Goal: Transaction & Acquisition: Purchase product/service

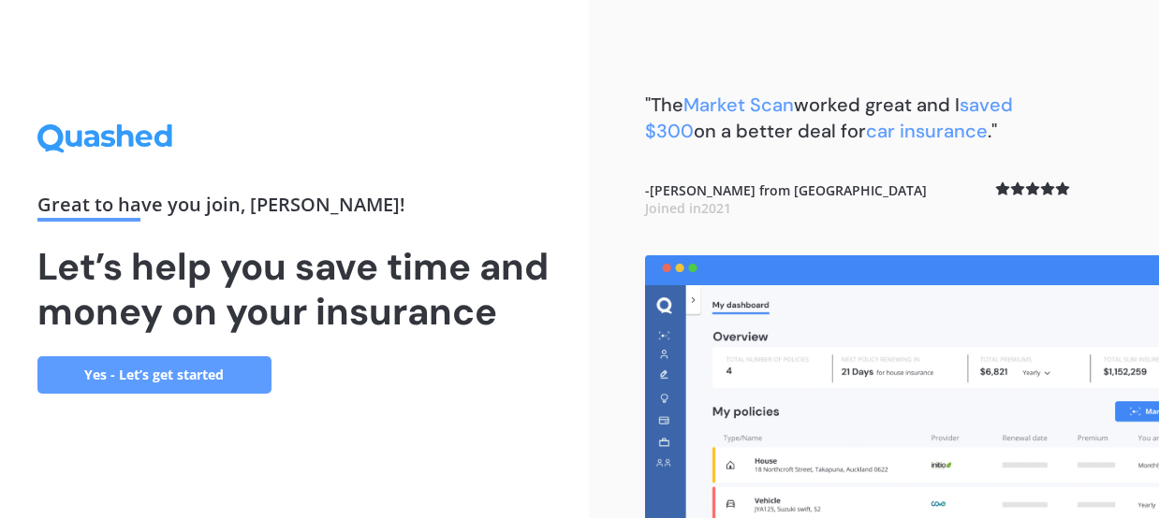
click at [143, 386] on link "Yes - Let’s get started" at bounding box center [154, 375] width 234 height 37
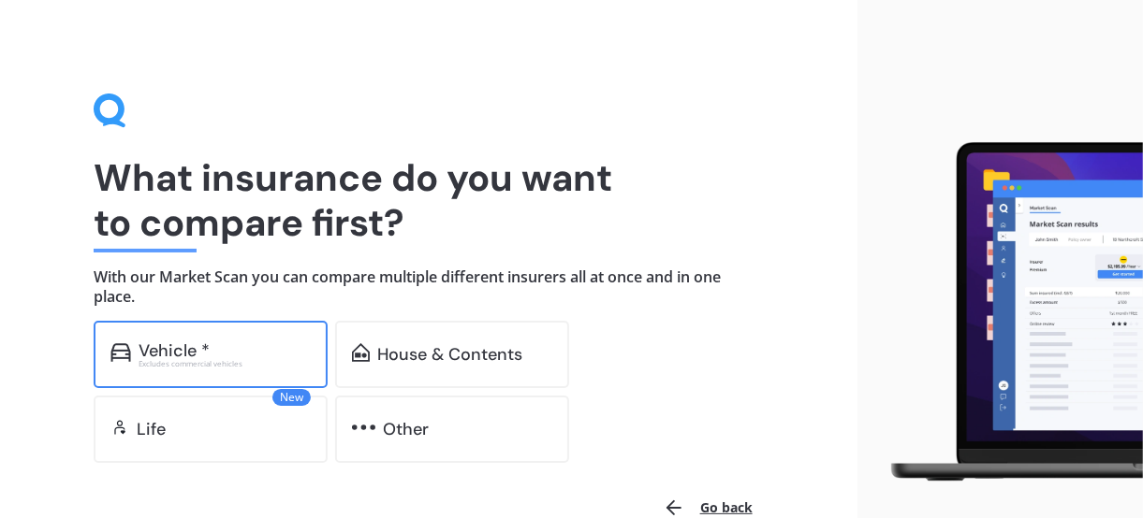
click at [175, 348] on div "Vehicle *" at bounding box center [174, 351] width 71 height 19
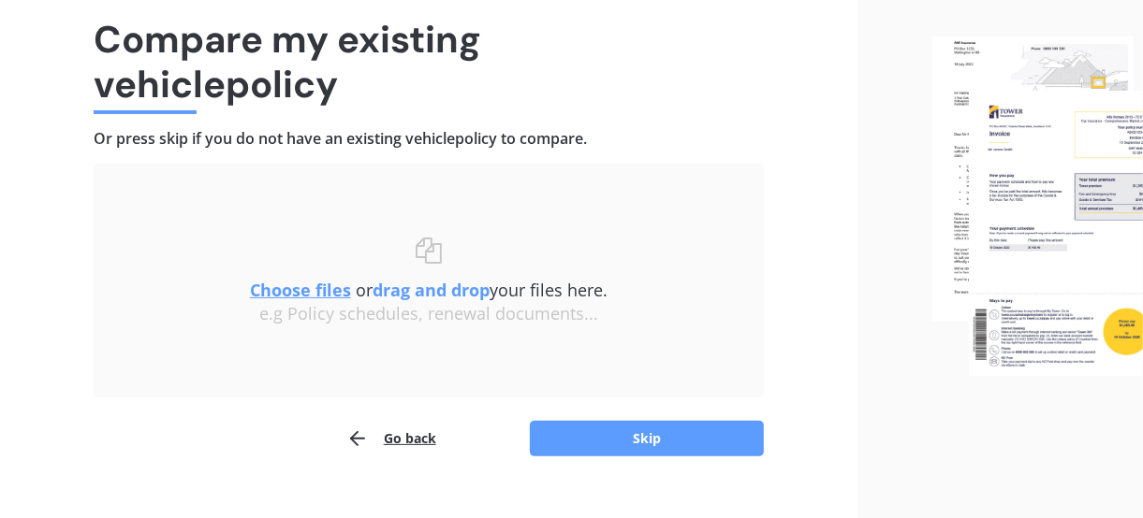
scroll to position [170, 0]
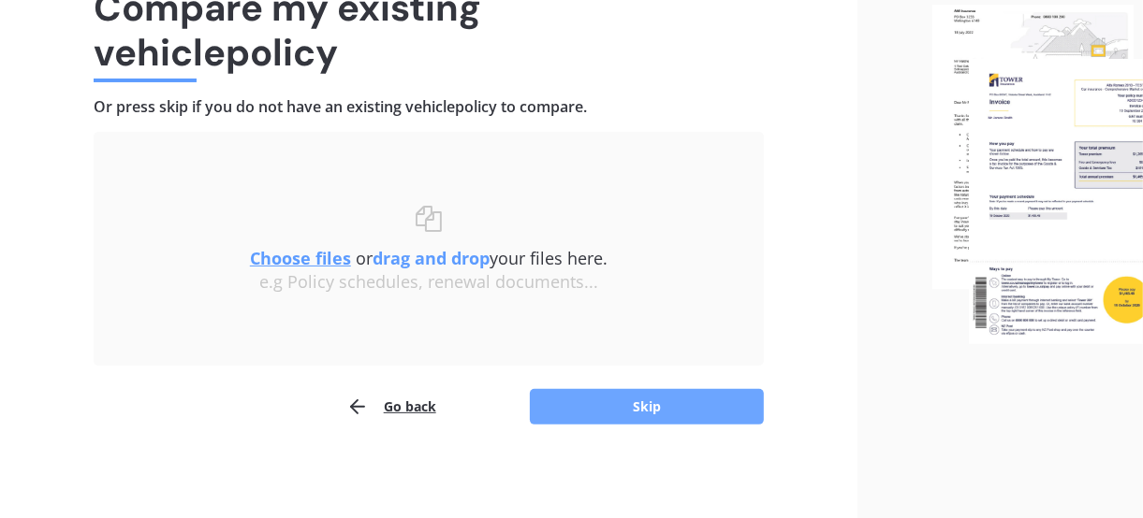
click at [638, 398] on button "Skip" at bounding box center [647, 407] width 234 height 36
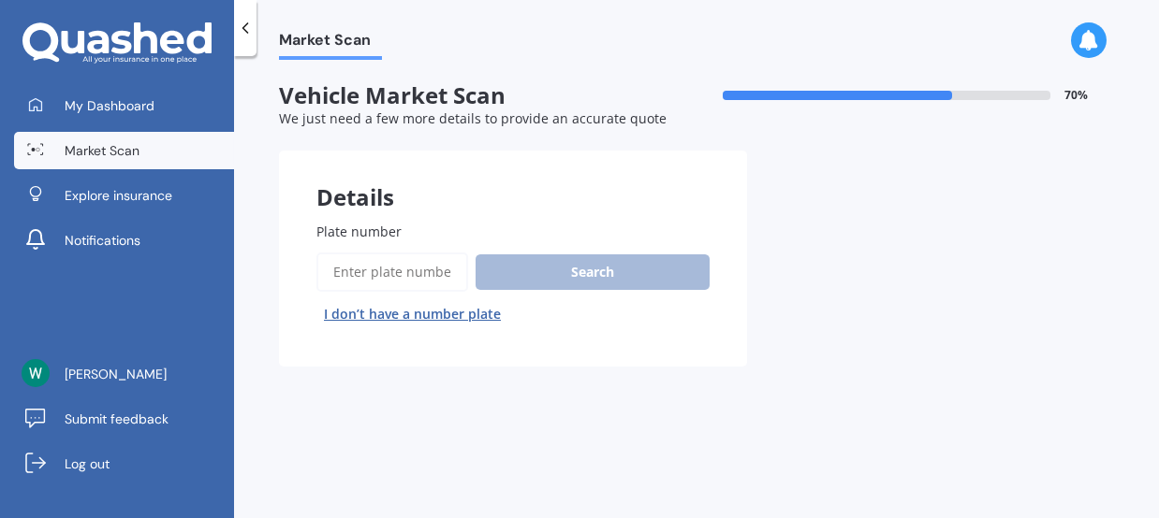
click at [575, 265] on div "Search I don’t have a number plate" at bounding box center [512, 291] width 393 height 77
click at [333, 271] on input "Plate number" at bounding box center [392, 272] width 152 height 39
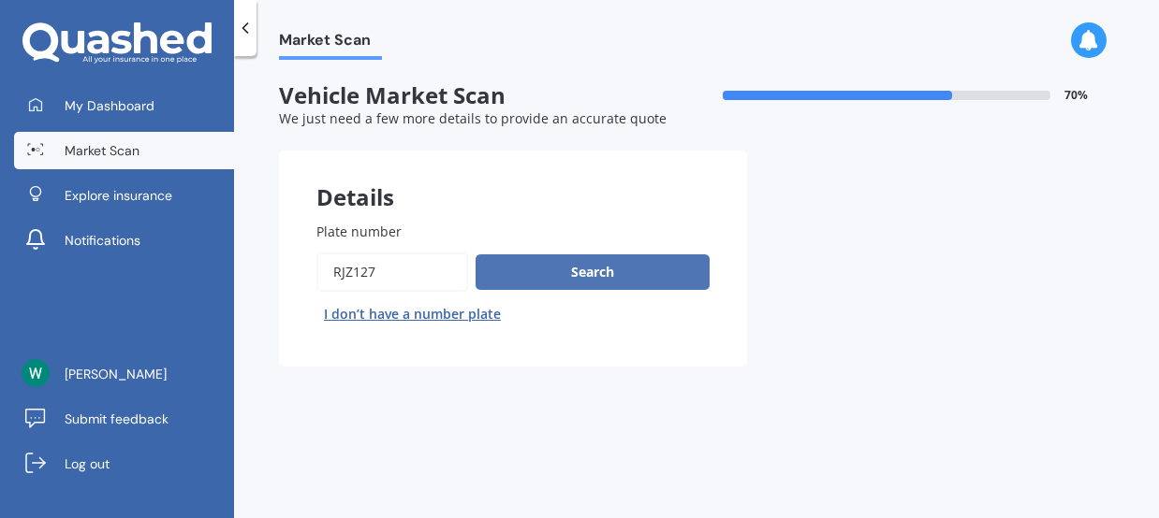
type input "rjz127"
click at [618, 267] on button "Search" at bounding box center [592, 273] width 234 height 36
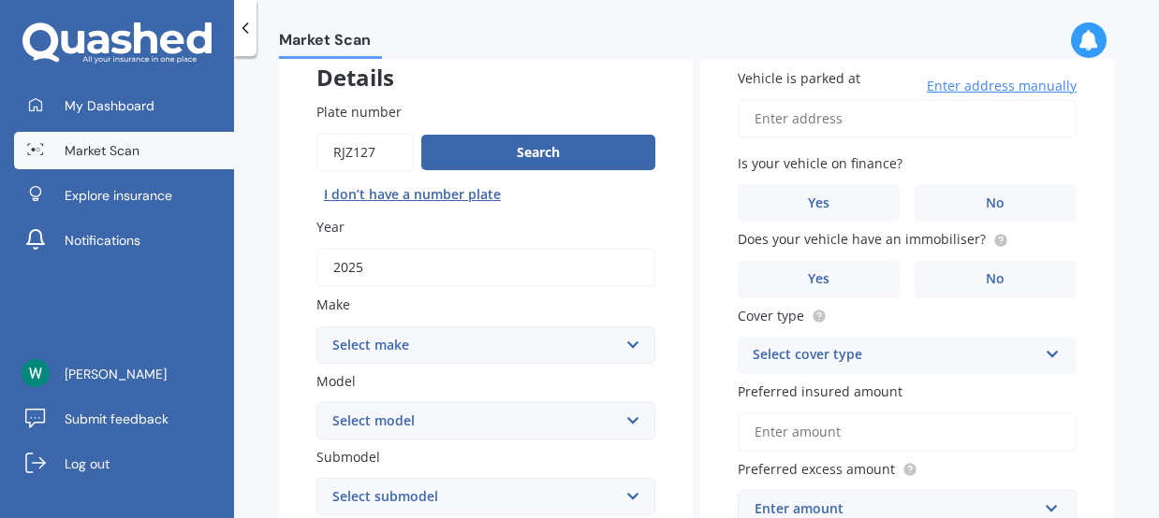
scroll to position [208, 0]
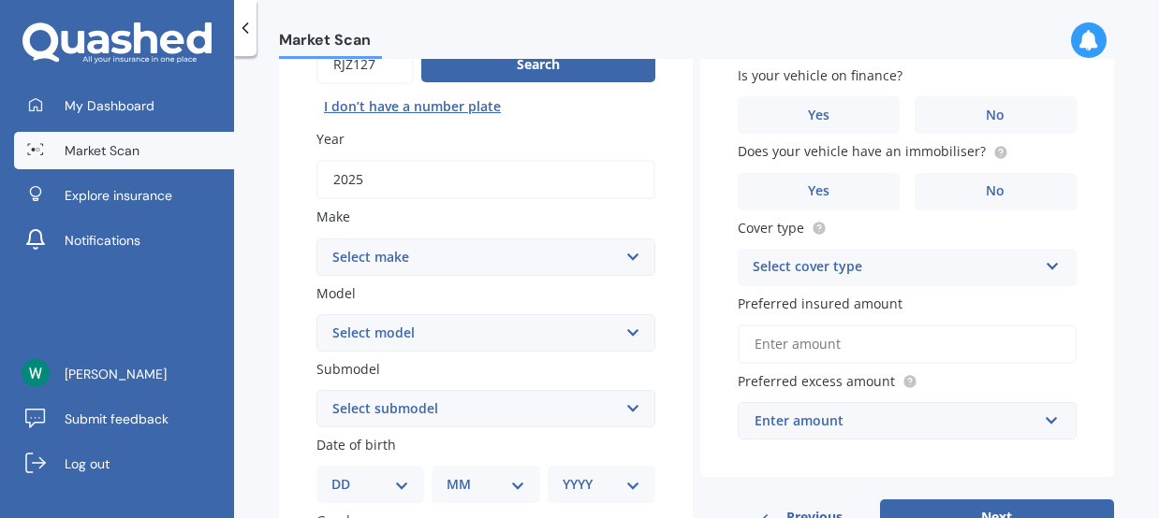
click at [626, 252] on select "Select make AC ALFA ROMEO ASTON [PERSON_NAME] AUDI AUSTIN BEDFORD Bentley BMW B…" at bounding box center [485, 257] width 339 height 37
select select "MERCEDES BENZ"
click at [316, 239] on select "Select make AC ALFA ROMEO ASTON [PERSON_NAME] AUDI AUSTIN BEDFORD Bentley BMW B…" at bounding box center [485, 257] width 339 height 37
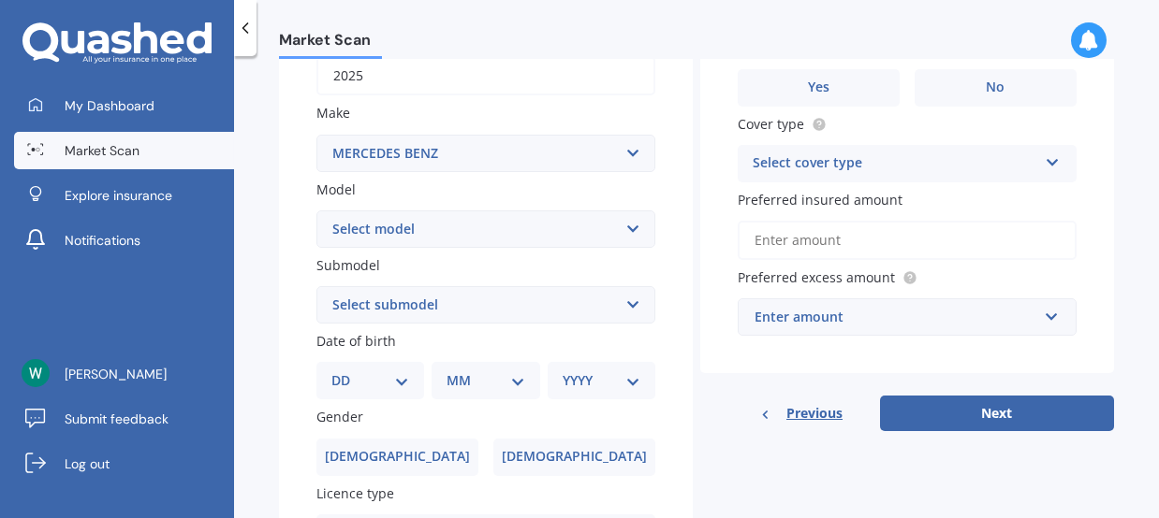
click at [626, 225] on select "Select model 190 200 220 230 240 250 260 280 300 320 350 380 400 420 450 500 55…" at bounding box center [485, 229] width 339 height 37
select select "GLC - CLASS"
click at [316, 212] on select "Select model 190 200 220 230 240 250 260 280 300 320 350 380 400 420 450 500 55…" at bounding box center [485, 229] width 339 height 37
click at [633, 301] on select "Select submodel GLC220D 2.1D/9AT/SW" at bounding box center [485, 304] width 339 height 37
click at [623, 301] on select "Select submodel GLC220D 2.1D/9AT/SW" at bounding box center [485, 304] width 339 height 37
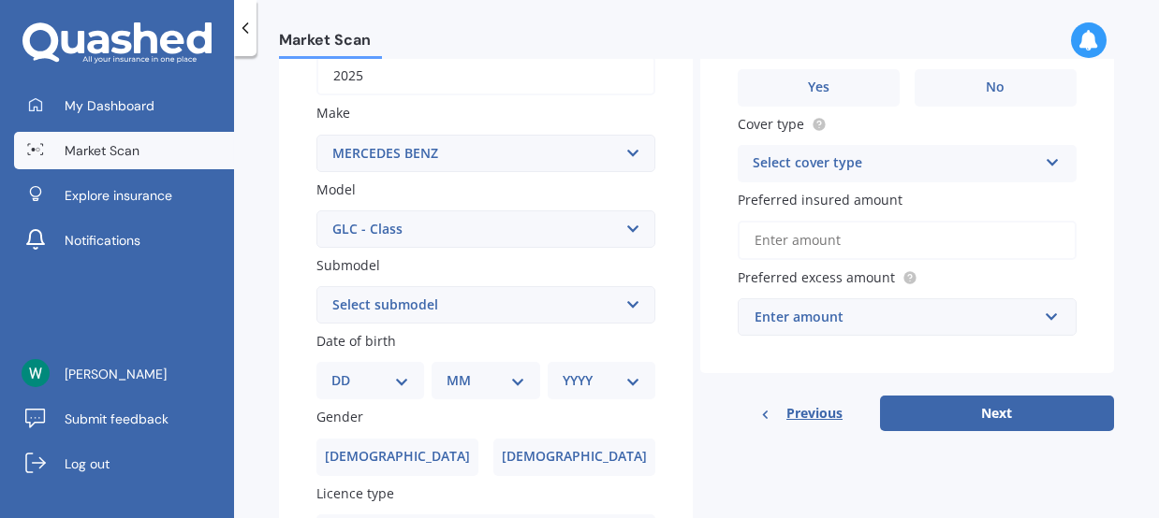
click at [627, 302] on select "Select submodel GLC220D 2.1D/9AT/SW" at bounding box center [485, 304] width 339 height 37
select select "GLC220D 2.1D/9AT/SW"
click at [316, 287] on select "Select submodel GLC220D 2.1D/9AT/SW" at bounding box center [485, 304] width 339 height 37
click at [515, 302] on select "Select submodel GLC220D 2.1D/9AT/SW" at bounding box center [485, 304] width 339 height 37
click at [555, 304] on select "Select submodel GLC220D 2.1D/9AT/SW" at bounding box center [485, 304] width 339 height 37
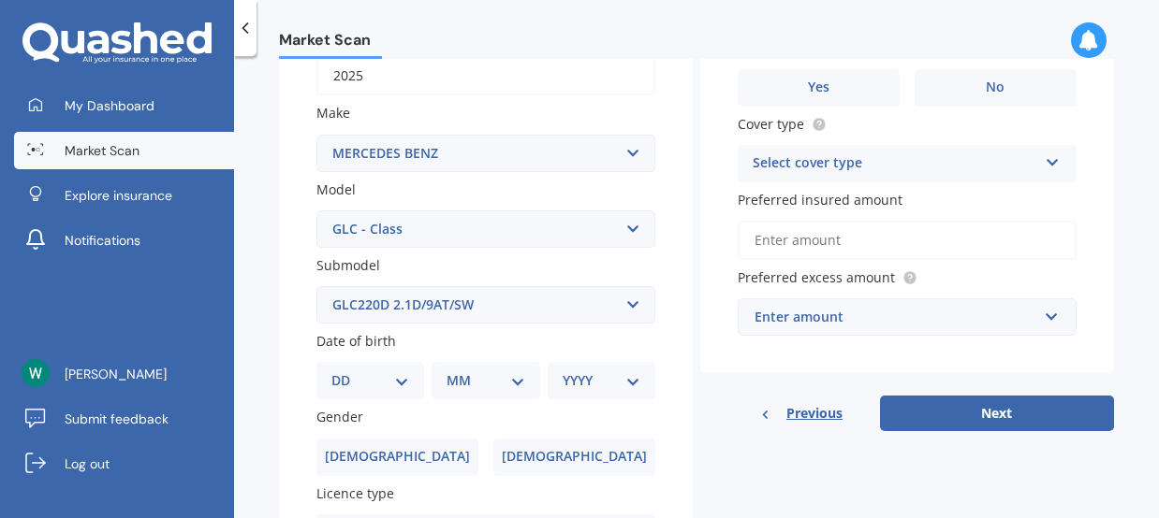
click at [459, 345] on label "Date of birth" at bounding box center [481, 341] width 331 height 20
click at [404, 387] on select "DD 01 02 03 04 05 06 07 08 09 10 11 12 13 14 15 16 17 18 19 20 21 22 23 24 25 2…" at bounding box center [370, 381] width 78 height 21
select select "28"
click at [345, 372] on select "DD 01 02 03 04 05 06 07 08 09 10 11 12 13 14 15 16 17 18 19 20 21 22 23 24 25 2…" at bounding box center [370, 381] width 78 height 21
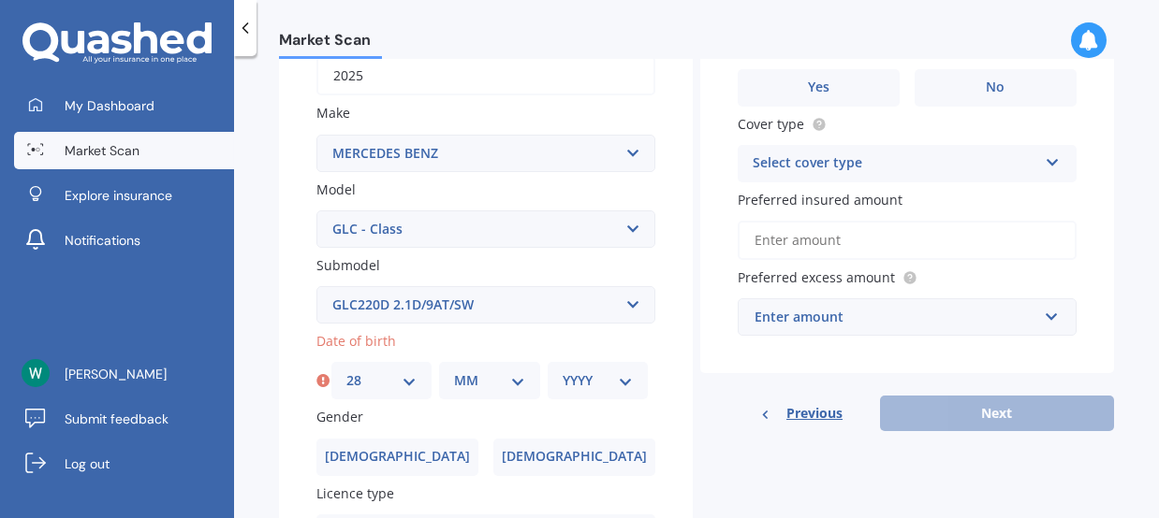
click at [509, 375] on select "MM 01 02 03 04 05 06 07 08 09 10 11 12" at bounding box center [489, 381] width 70 height 21
select select "05"
click at [454, 372] on select "MM 01 02 03 04 05 06 07 08 09 10 11 12" at bounding box center [489, 381] width 70 height 21
click at [616, 378] on select "YYYY 2025 2024 2023 2022 2021 2020 2019 2018 2017 2016 2015 2014 2013 2012 2011…" at bounding box center [597, 381] width 70 height 21
select select "1946"
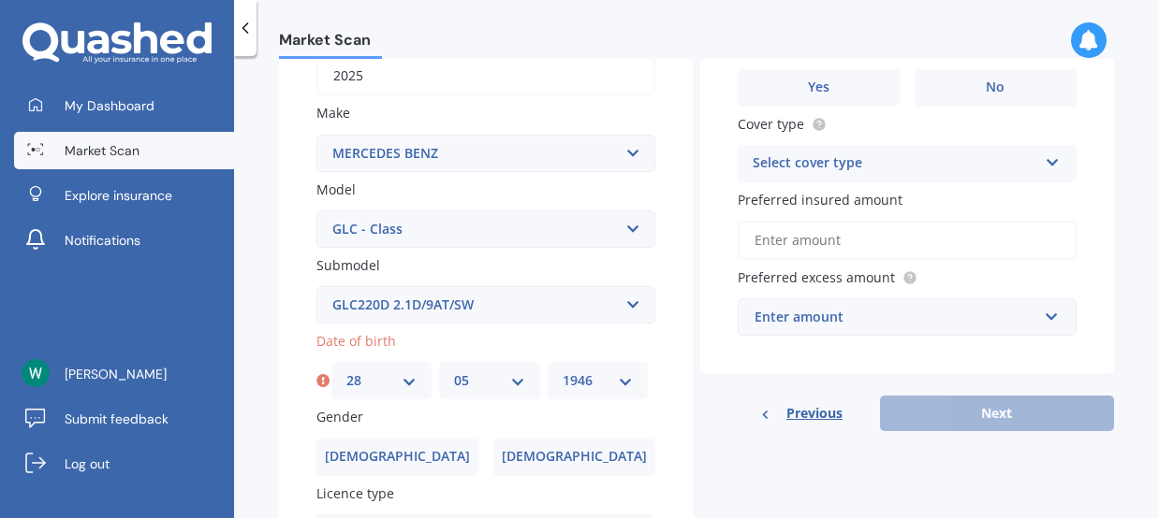
click at [562, 372] on select "YYYY 2025 2024 2023 2022 2021 2020 2019 2018 2017 2016 2015 2014 2013 2012 2011…" at bounding box center [597, 381] width 70 height 21
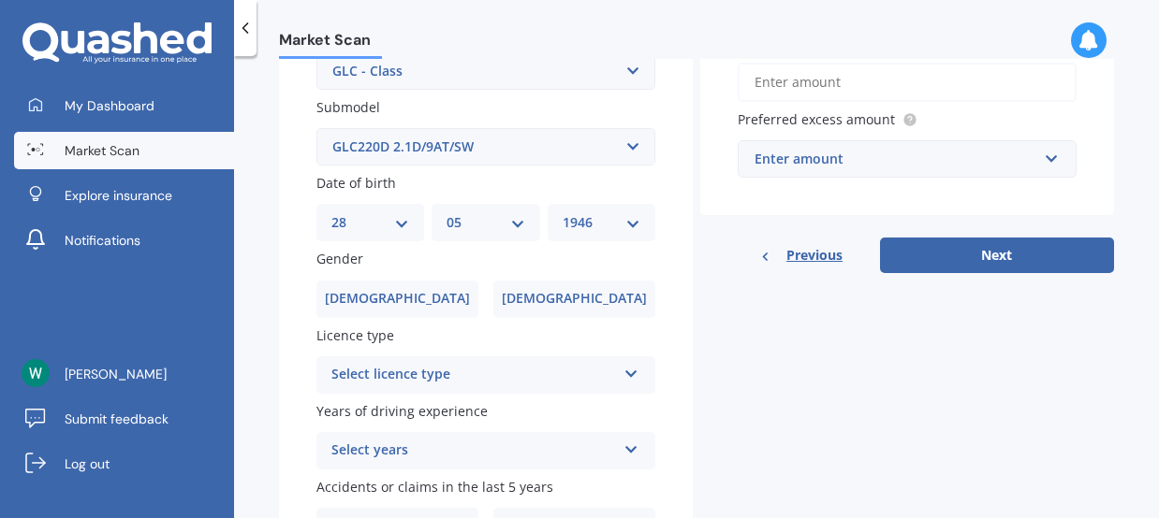
scroll to position [519, 0]
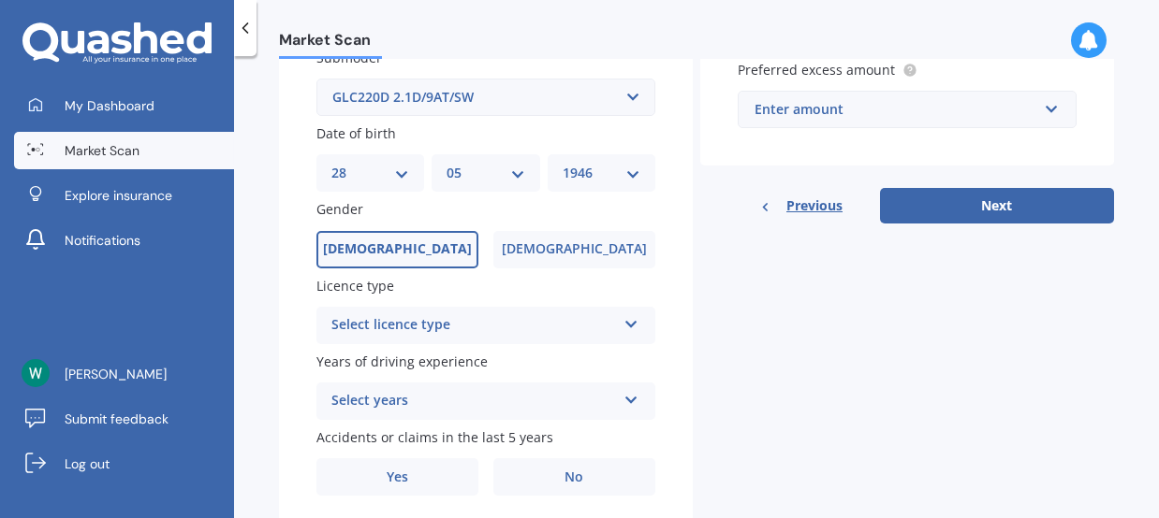
click at [391, 242] on span "[DEMOGRAPHIC_DATA]" at bounding box center [397, 249] width 149 height 16
click at [0, 0] on input "[DEMOGRAPHIC_DATA]" at bounding box center [0, 0] width 0 height 0
click at [534, 322] on div "Select licence type" at bounding box center [473, 325] width 285 height 22
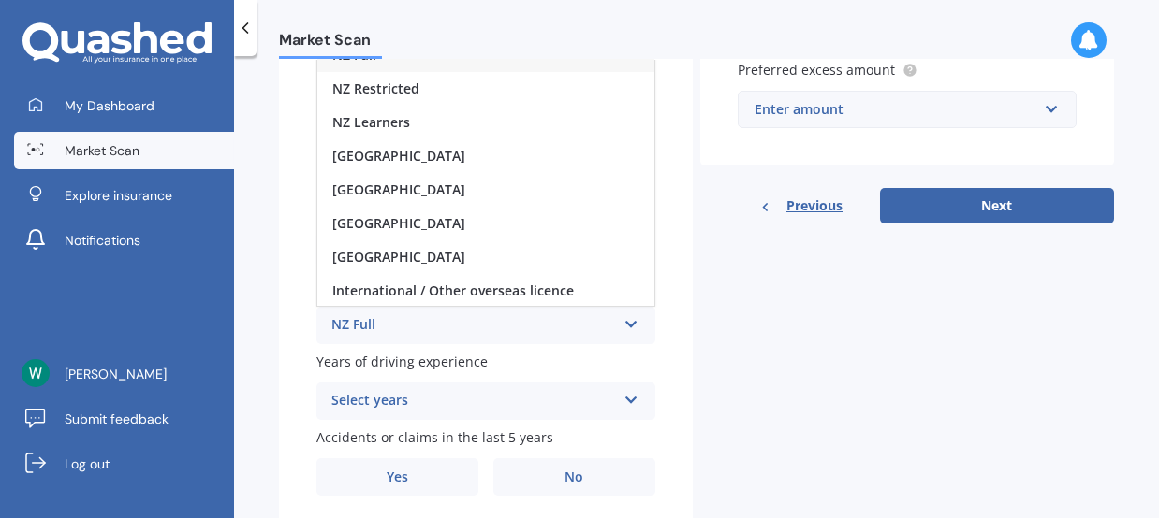
click at [429, 321] on div "NZ Full" at bounding box center [473, 325] width 285 height 22
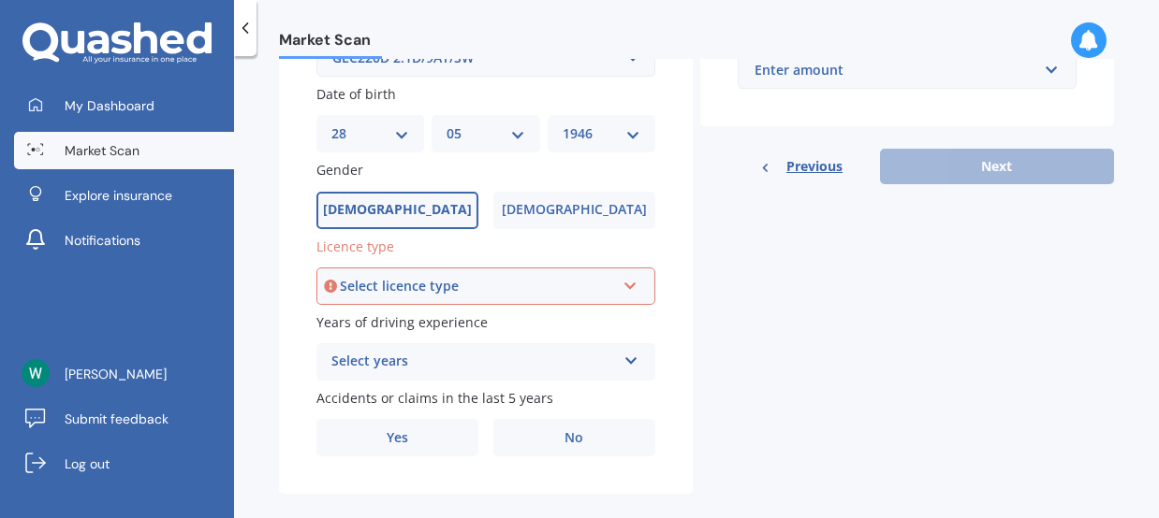
scroll to position [587, 0]
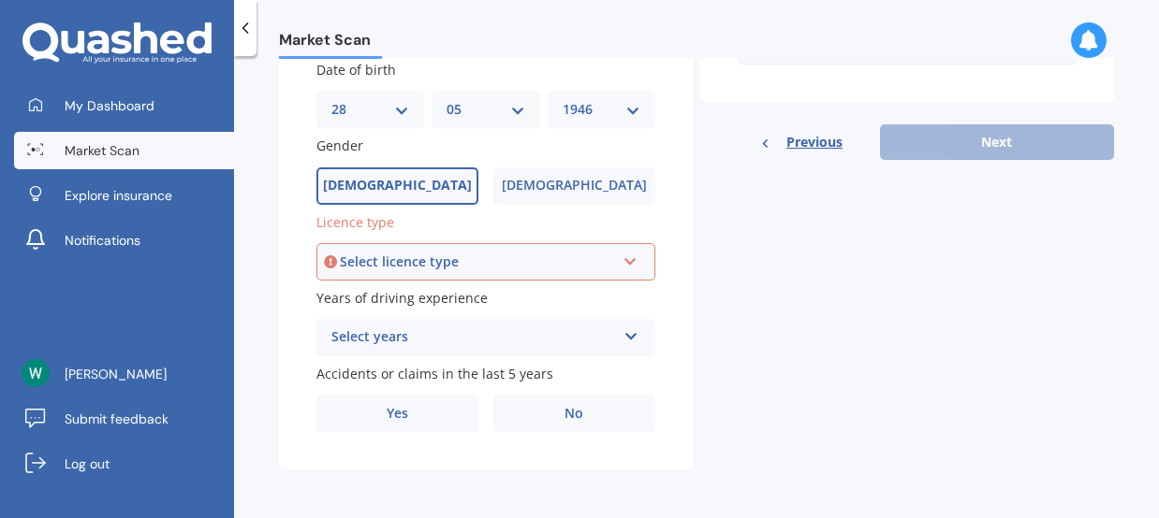
click at [523, 333] on div "Select years" at bounding box center [473, 338] width 285 height 22
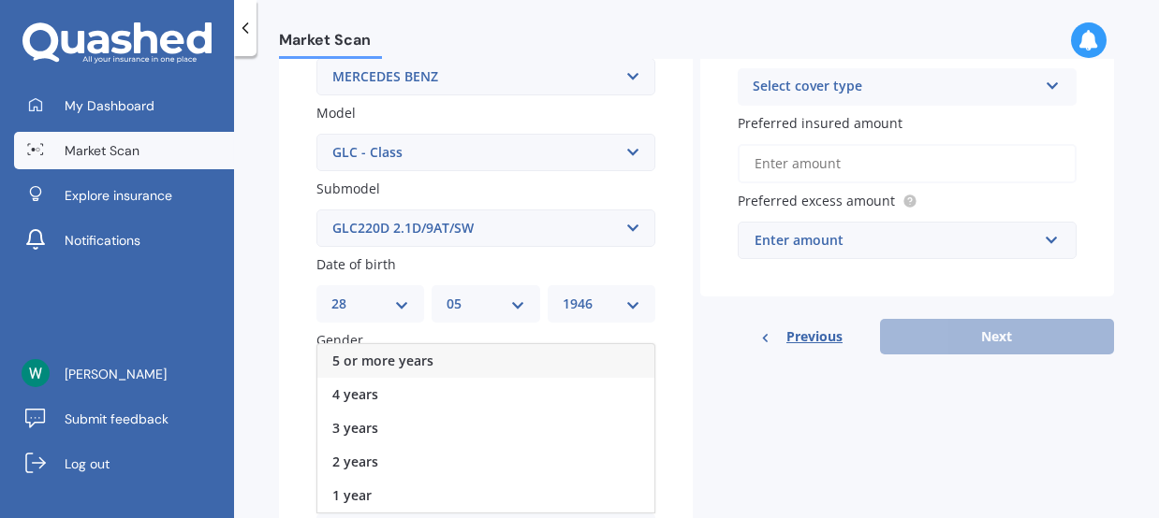
scroll to position [483, 0]
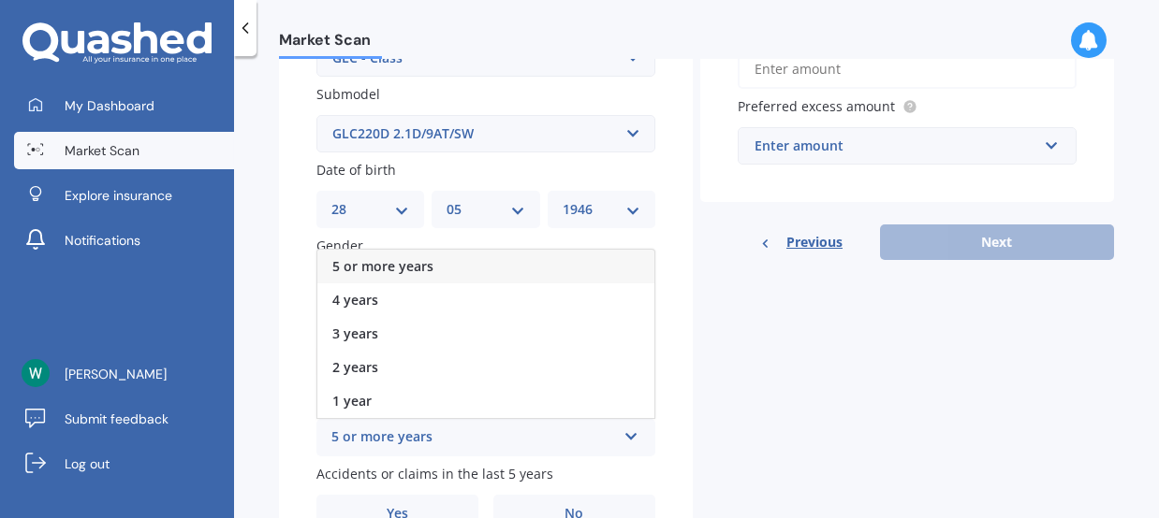
click at [418, 269] on span "5 or more years" at bounding box center [382, 266] width 101 height 18
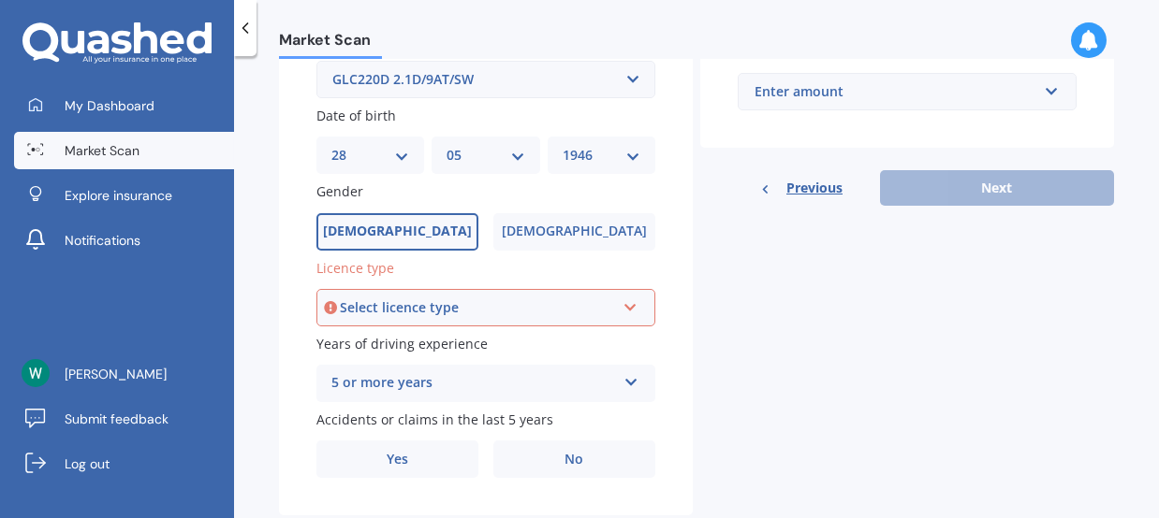
scroll to position [587, 0]
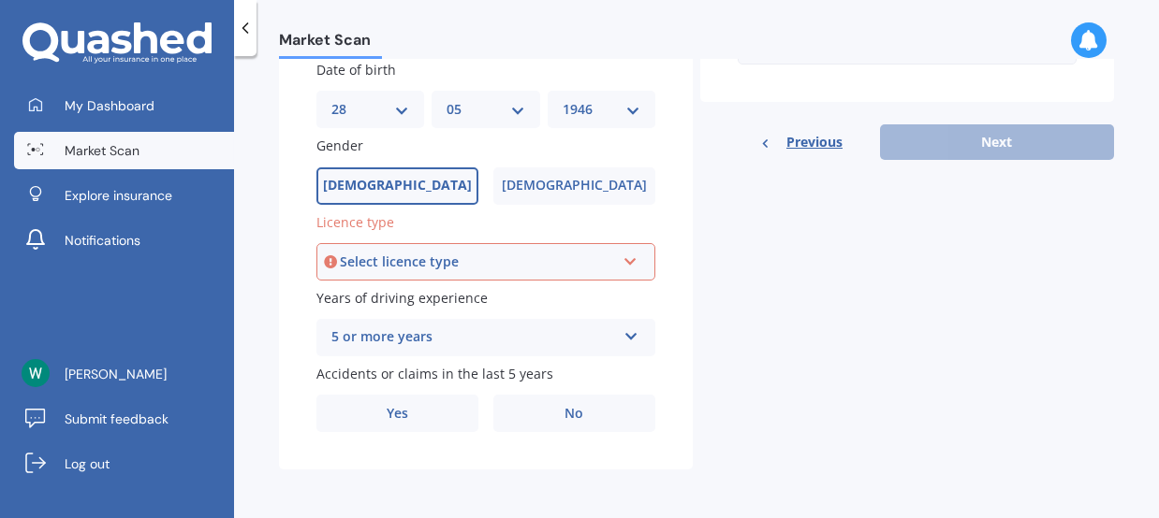
click at [547, 252] on div "Select licence type" at bounding box center [477, 262] width 275 height 21
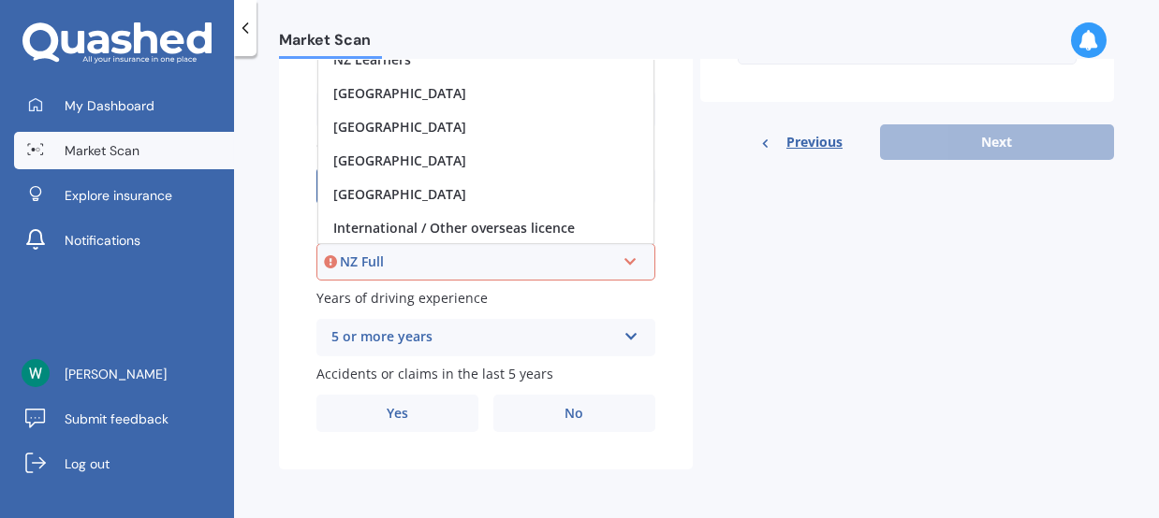
click at [422, 255] on div "NZ Full" at bounding box center [477, 262] width 275 height 21
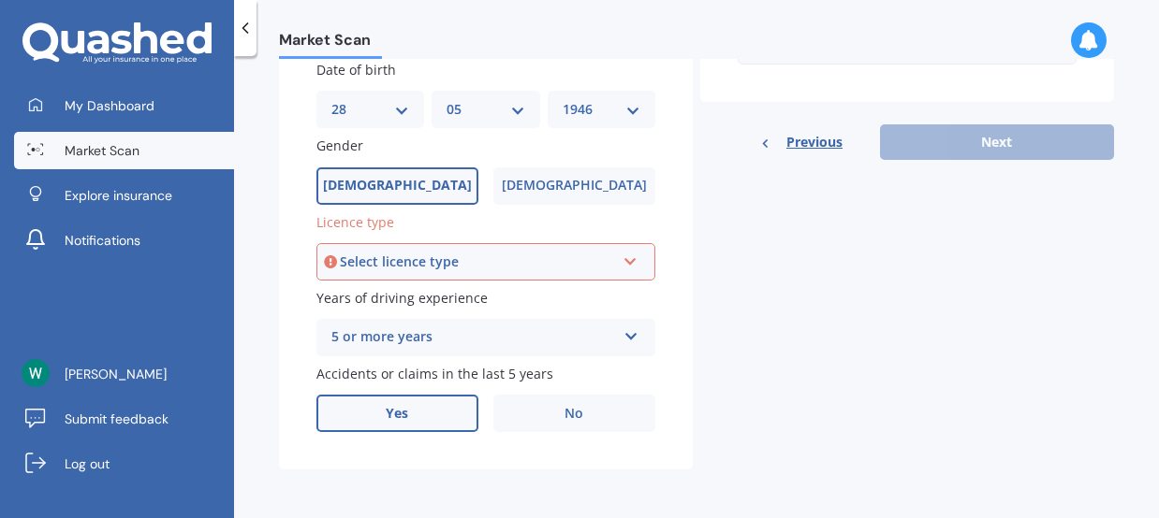
click at [392, 406] on span "Yes" at bounding box center [398, 414] width 22 height 16
click at [0, 0] on input "Yes" at bounding box center [0, 0] width 0 height 0
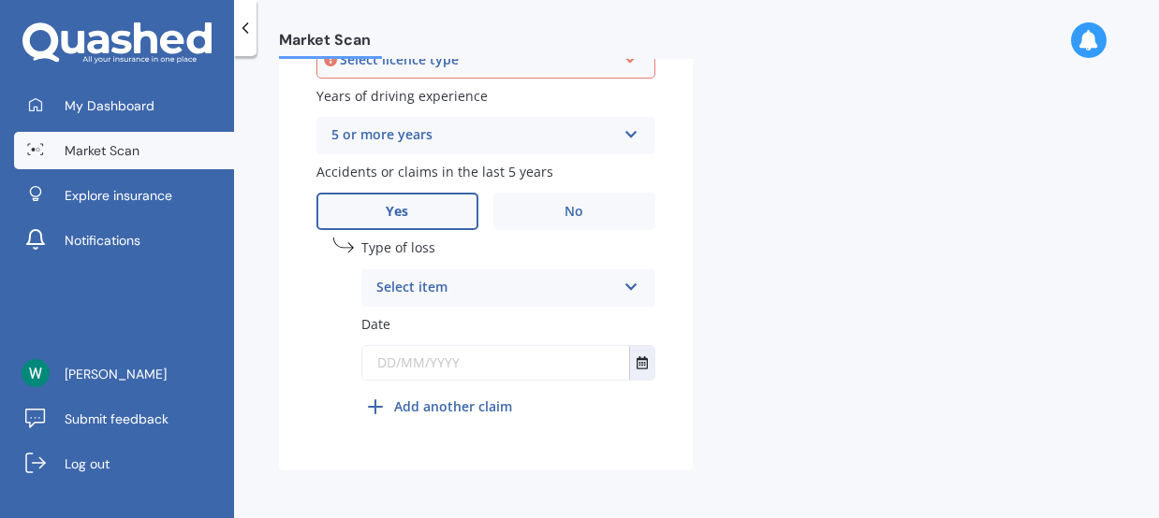
scroll to position [789, 0]
click at [534, 284] on div "Select item" at bounding box center [496, 287] width 240 height 22
drag, startPoint x: 479, startPoint y: 355, endPoint x: 518, endPoint y: 346, distance: 39.3
click at [480, 355] on span "Not at fault accident" at bounding box center [443, 357] width 133 height 18
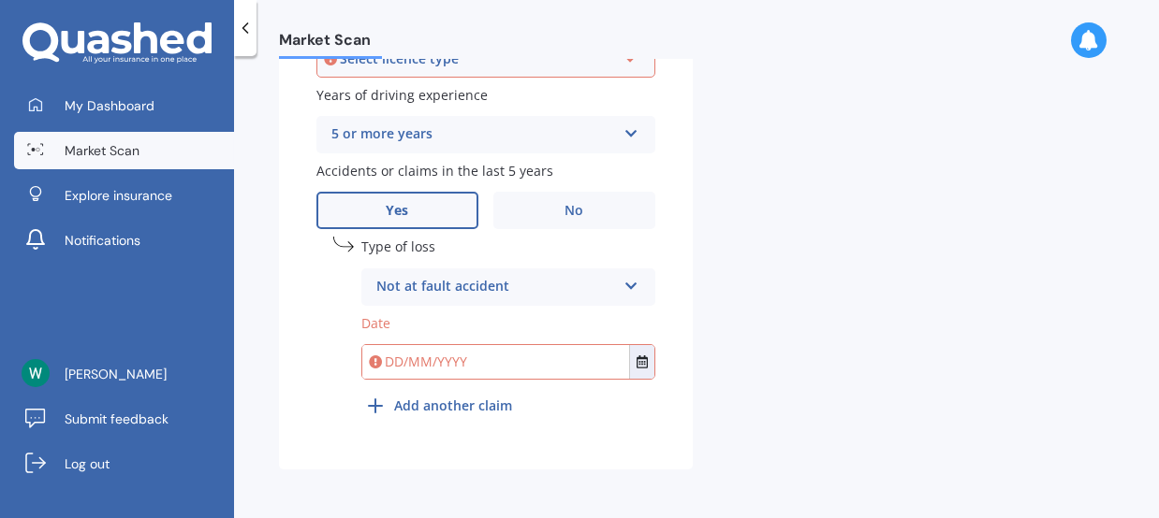
click at [465, 354] on input "text" at bounding box center [495, 362] width 267 height 34
click at [578, 367] on input "[DATE]" at bounding box center [495, 362] width 267 height 34
click at [399, 358] on input "[DATE]" at bounding box center [495, 362] width 267 height 34
click at [421, 358] on input "03/ 06 2023" at bounding box center [495, 362] width 267 height 34
type input "[DATE]"
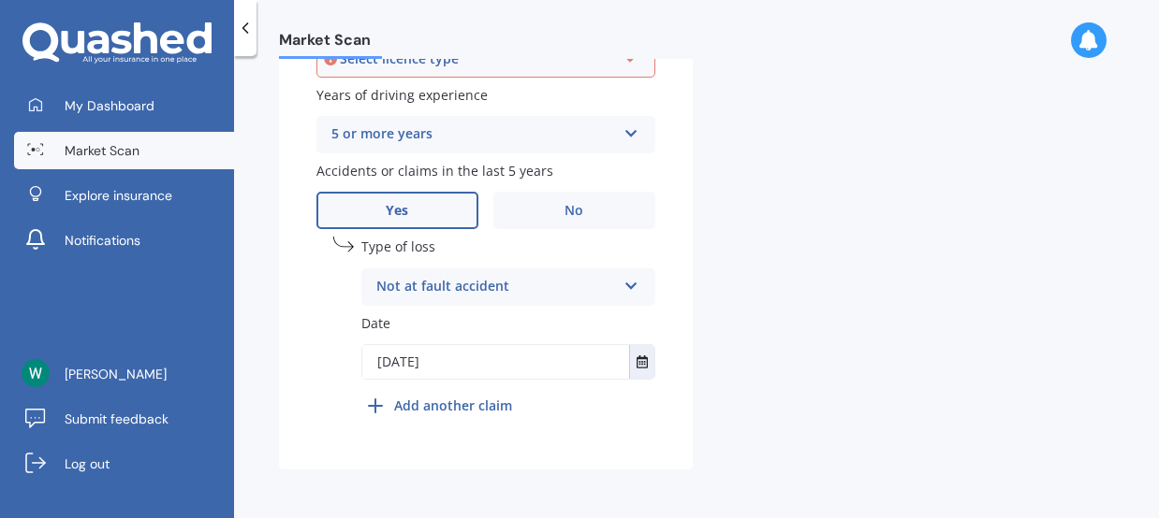
drag, startPoint x: 606, startPoint y: 408, endPoint x: 547, endPoint y: 463, distance: 80.8
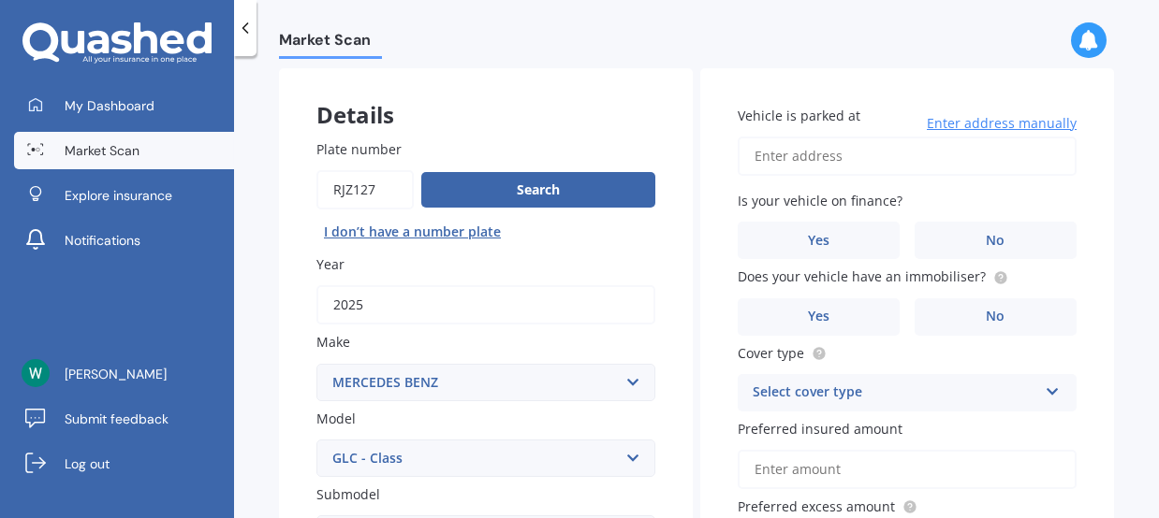
scroll to position [0, 0]
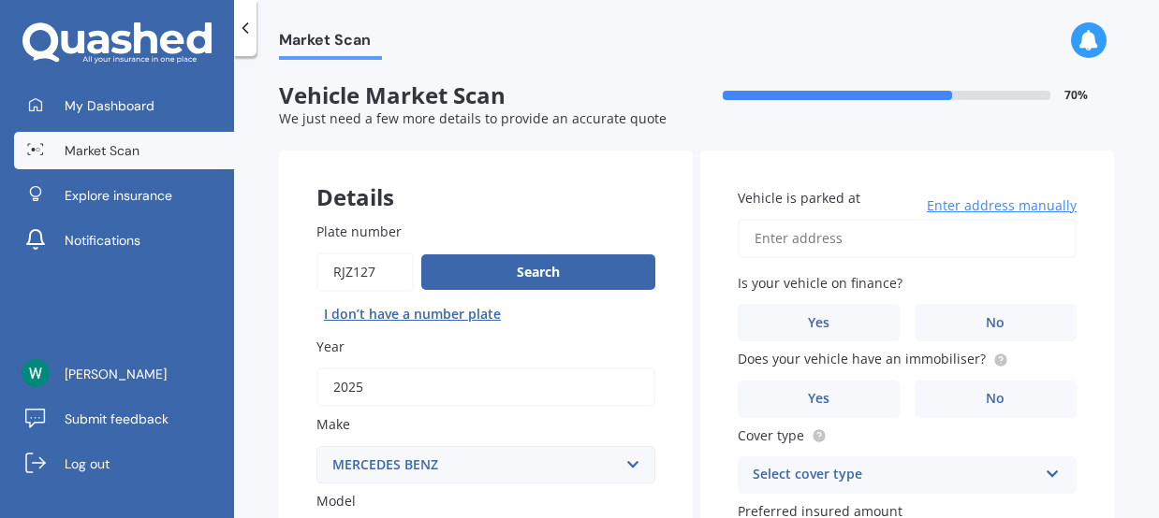
click at [982, 241] on input "Vehicle is parked at" at bounding box center [906, 238] width 339 height 39
type input "42 hapua st remuera aucklandauckland 1141"
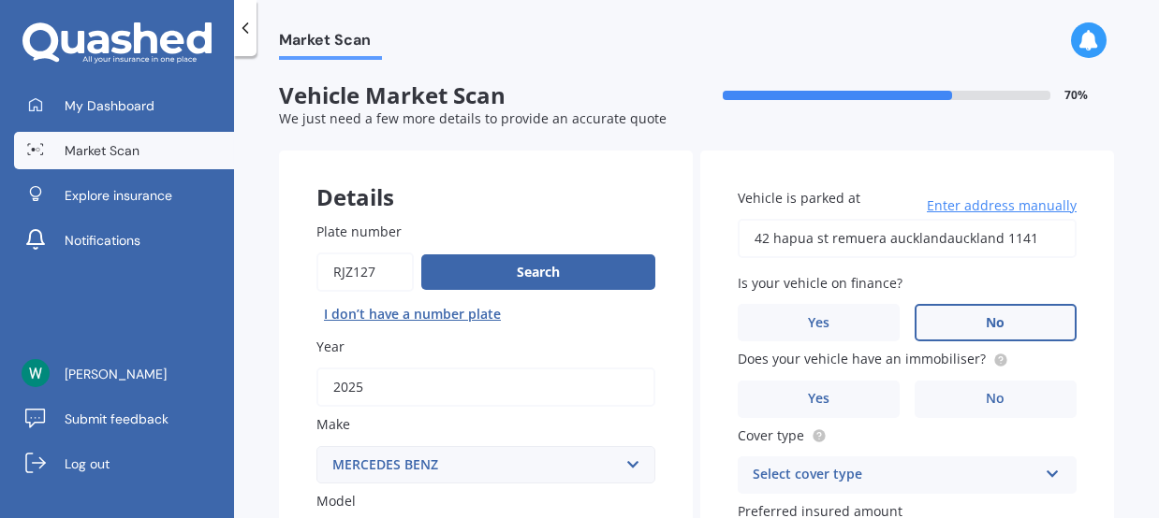
click at [990, 311] on label "No" at bounding box center [995, 322] width 162 height 37
click at [0, 0] on input "No" at bounding box center [0, 0] width 0 height 0
click at [825, 401] on label "Yes" at bounding box center [818, 399] width 162 height 37
click at [0, 0] on input "Yes" at bounding box center [0, 0] width 0 height 0
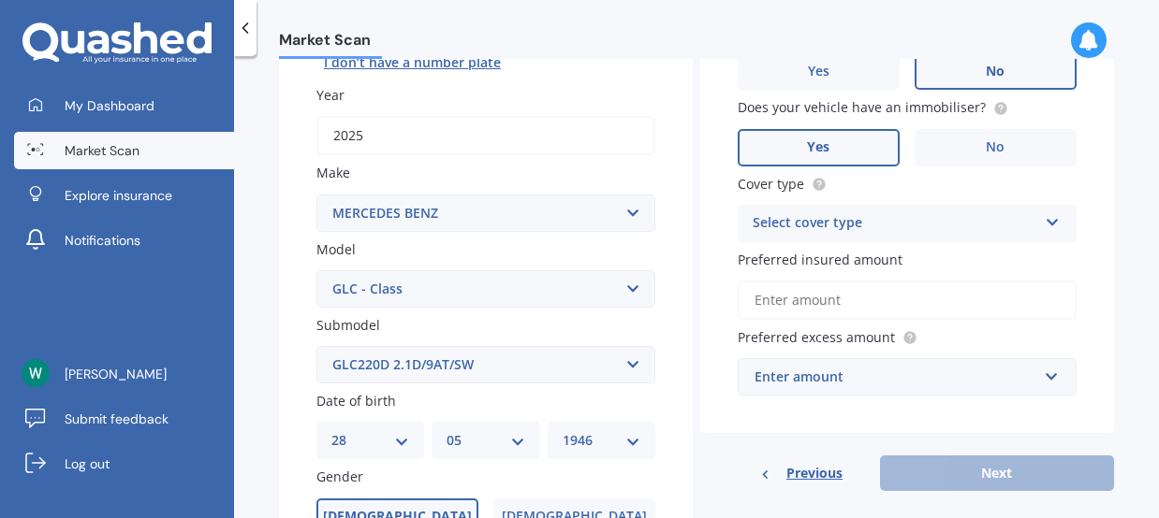
scroll to position [312, 0]
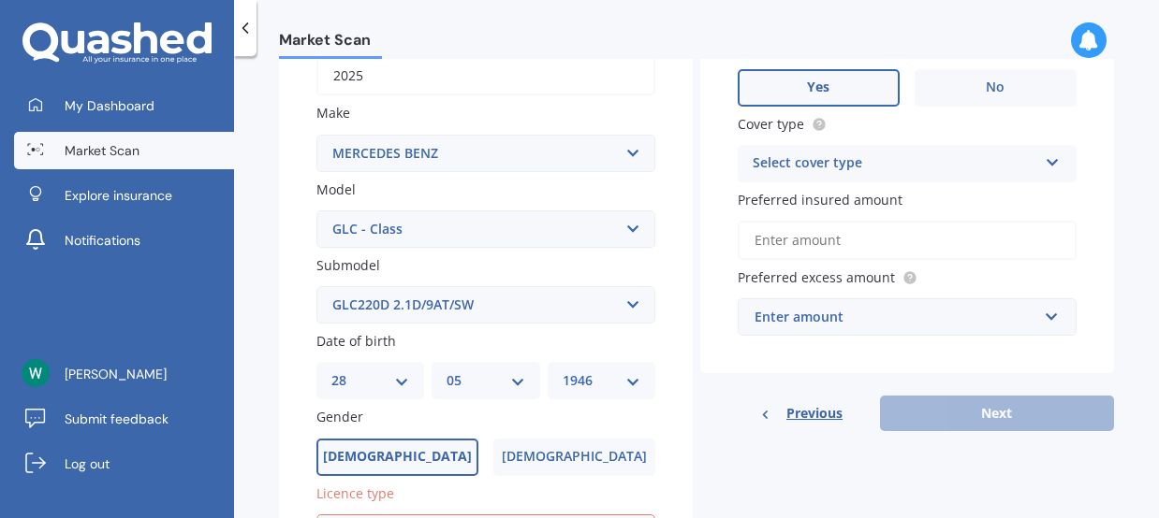
click at [1046, 156] on icon at bounding box center [1052, 159] width 16 height 13
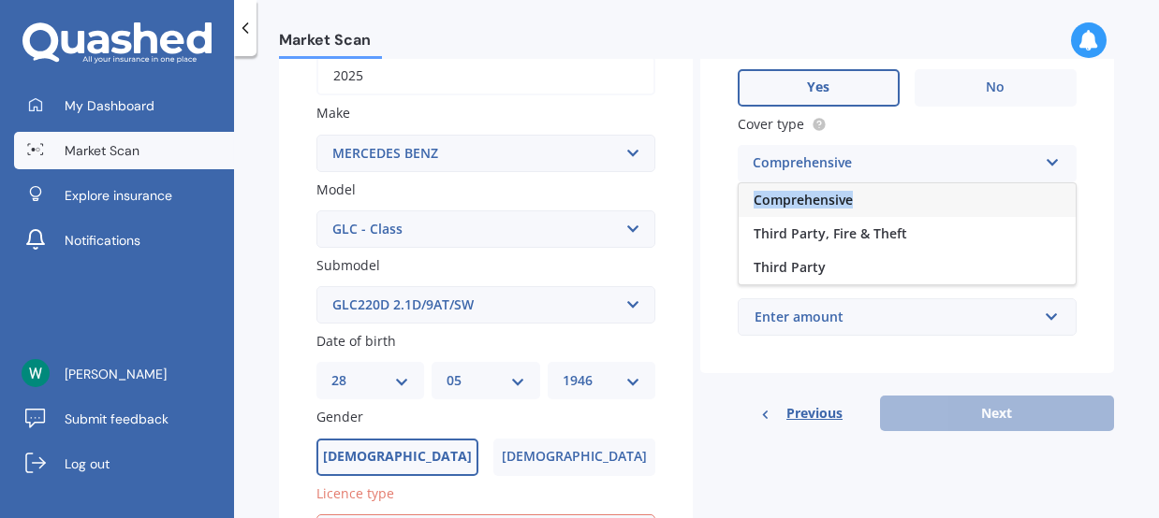
click at [904, 176] on div "Comprehensive Comprehensive Third Party, Fire & Theft Third Party" at bounding box center [906, 163] width 339 height 37
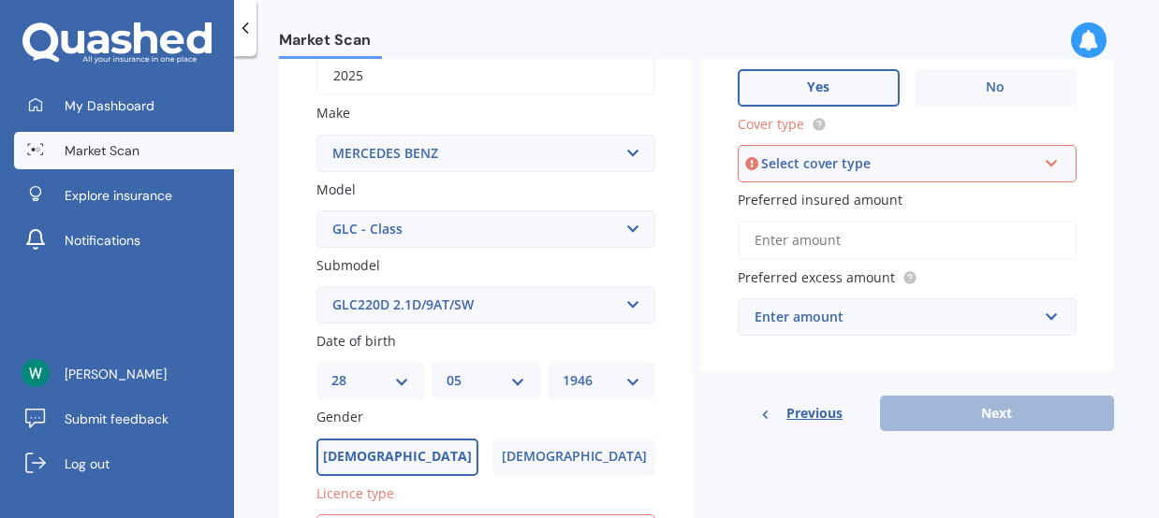
click at [879, 237] on input "Preferred insured amount" at bounding box center [906, 240] width 339 height 39
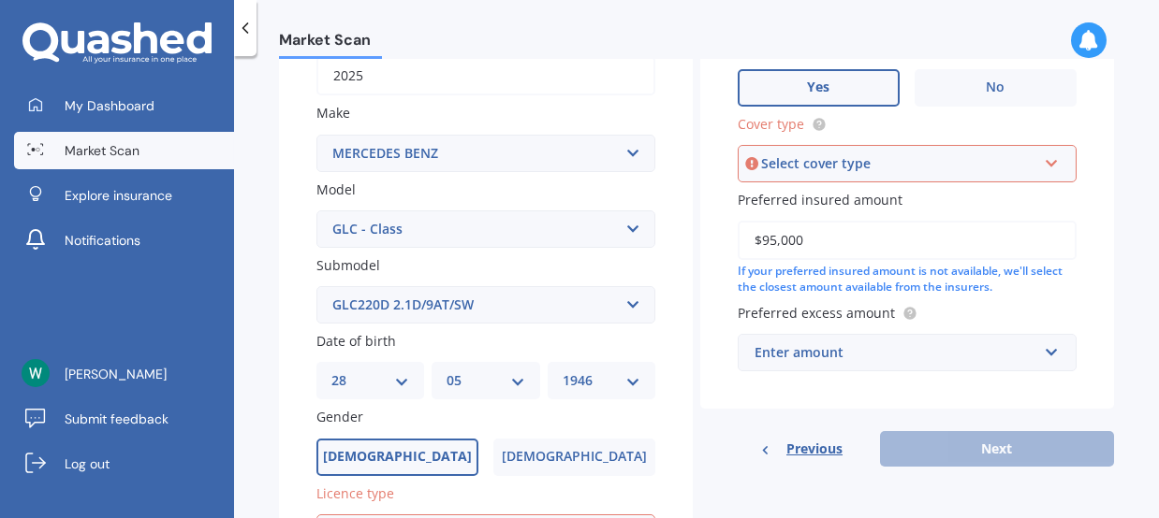
type input "$95,000"
click at [986, 350] on div "Enter amount" at bounding box center [895, 353] width 283 height 21
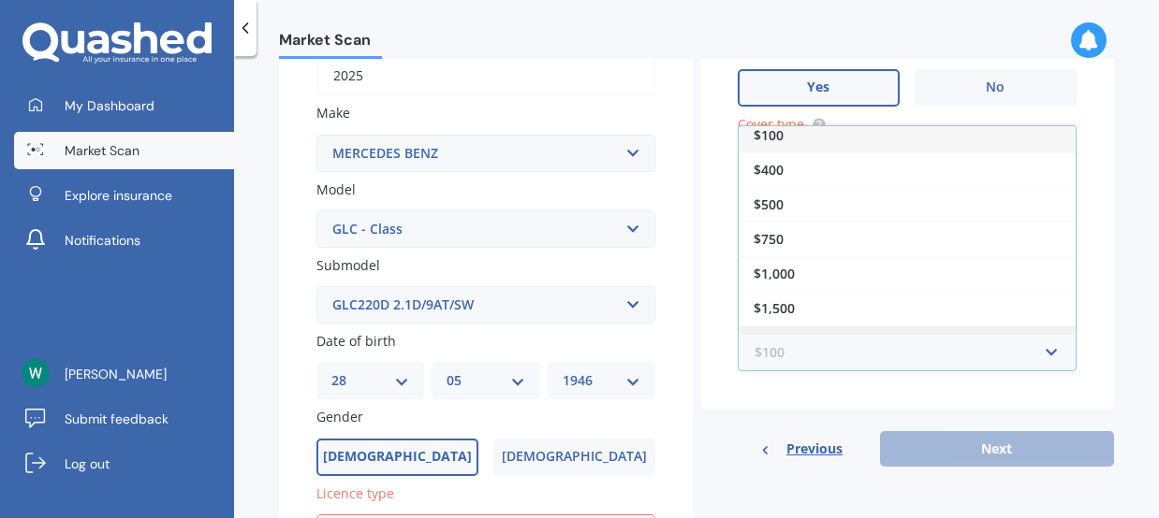
scroll to position [0, 0]
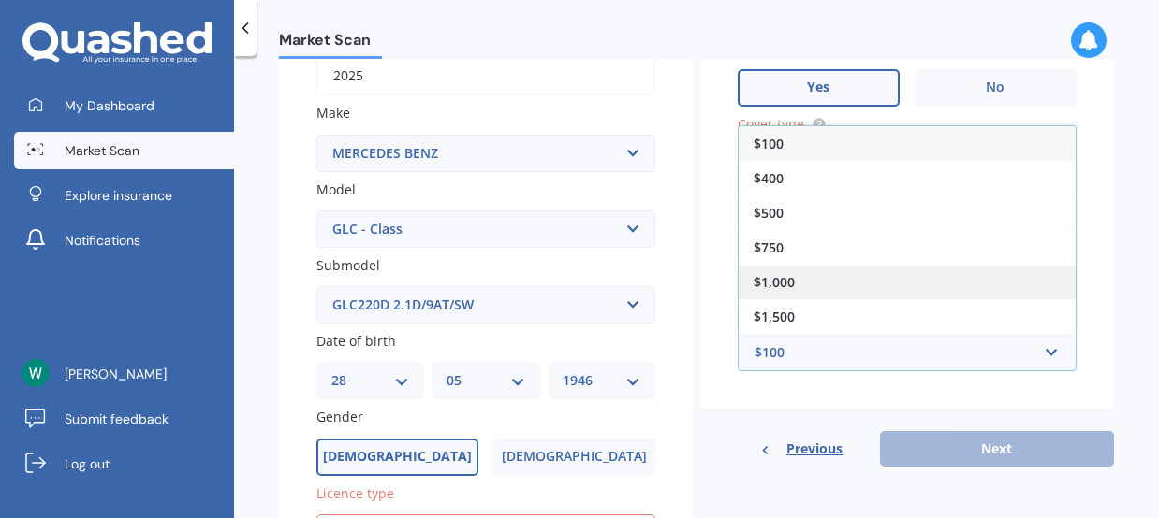
click at [824, 275] on div "$1,000" at bounding box center [906, 282] width 337 height 35
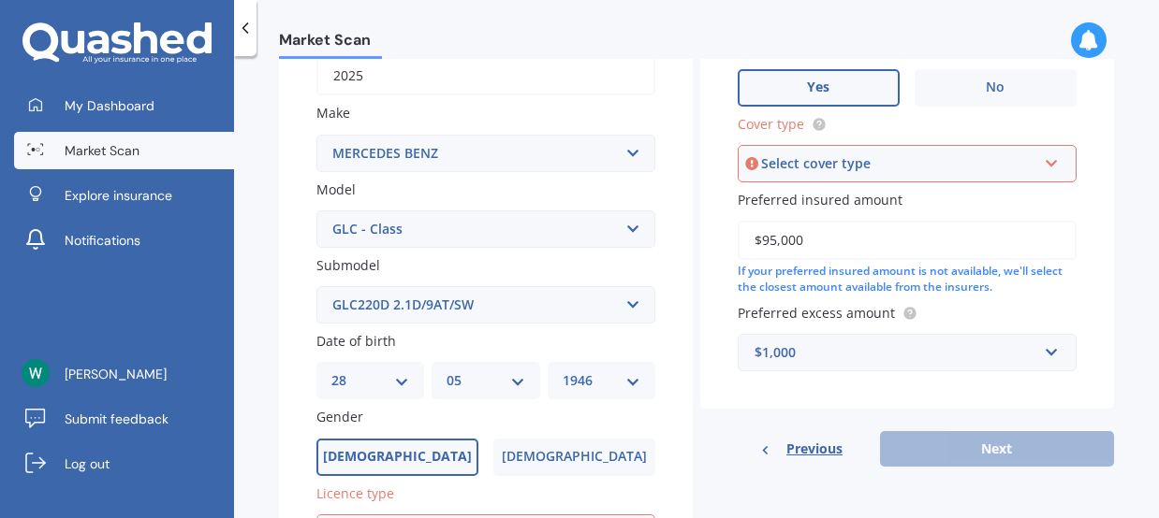
click at [984, 446] on div "Previous Next" at bounding box center [907, 449] width 414 height 36
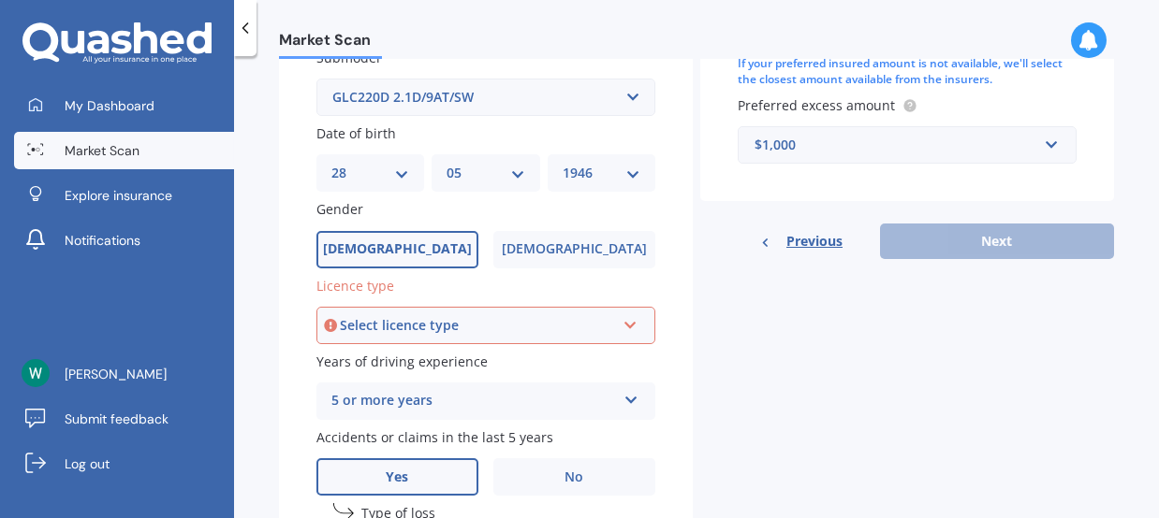
click at [462, 326] on div "Select licence type" at bounding box center [477, 325] width 275 height 21
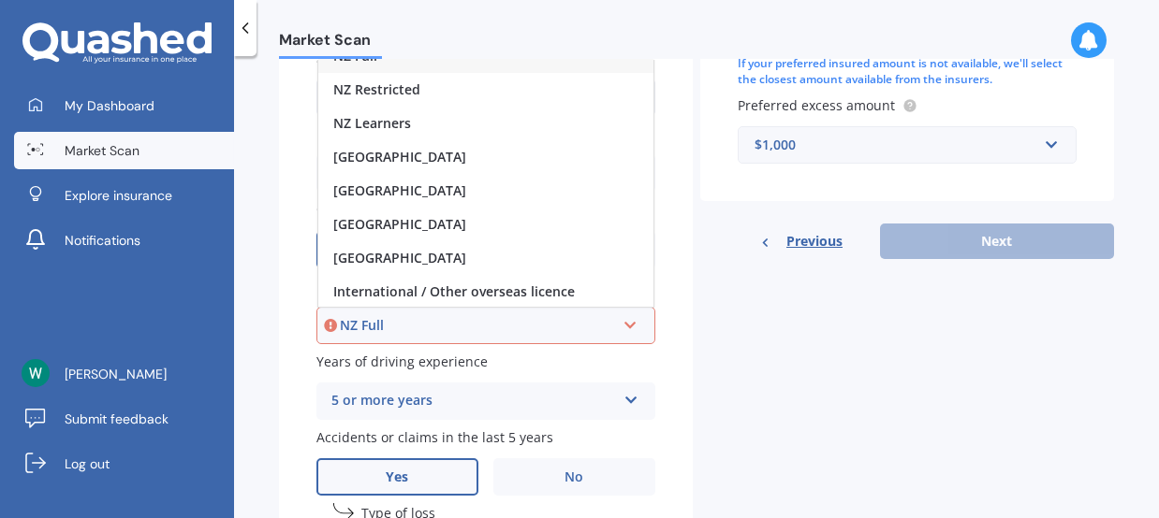
click at [462, 326] on div "NZ Full" at bounding box center [477, 325] width 275 height 21
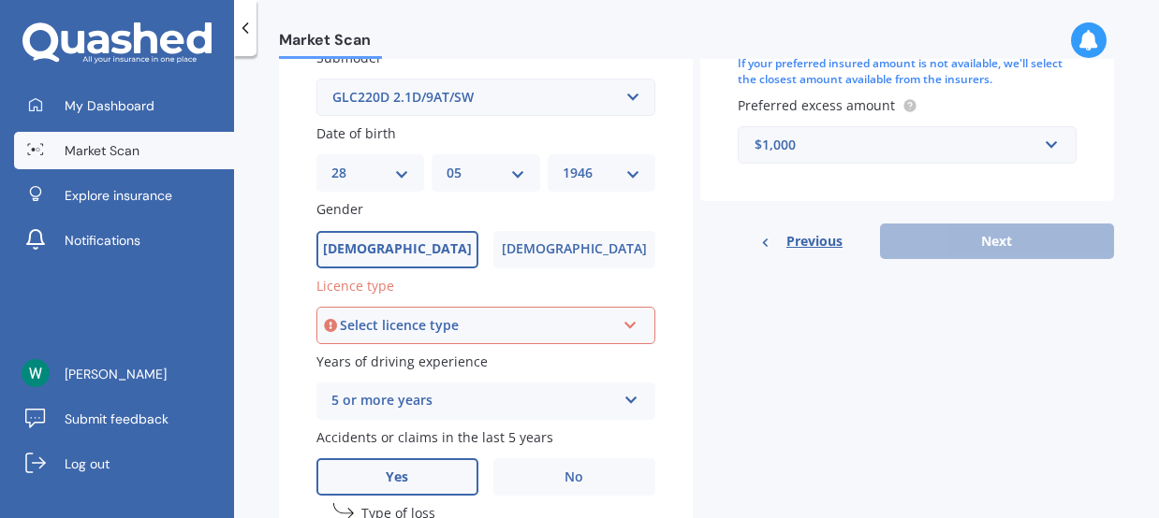
click at [622, 319] on icon at bounding box center [630, 321] width 16 height 13
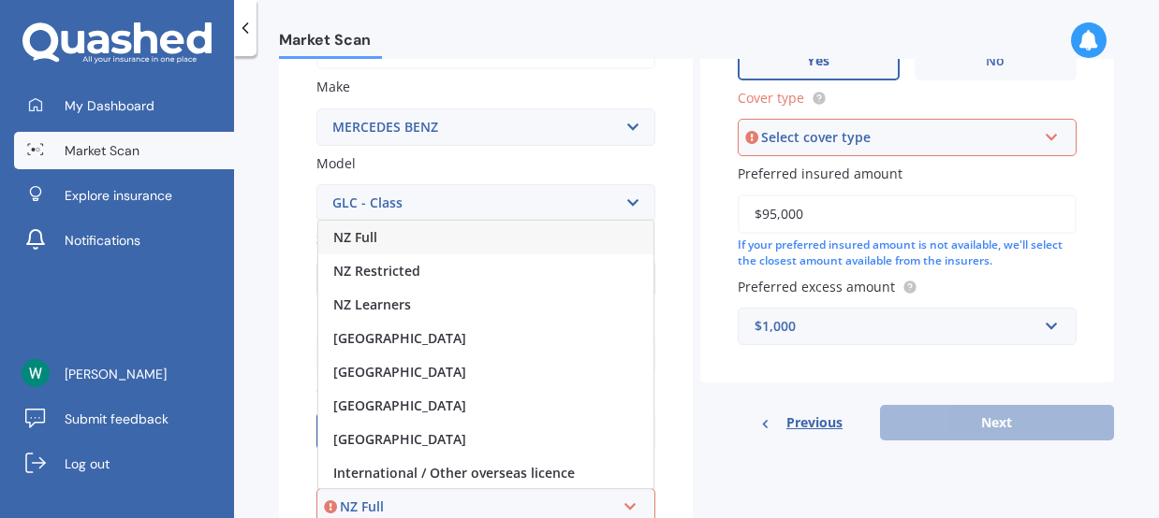
scroll to position [312, 0]
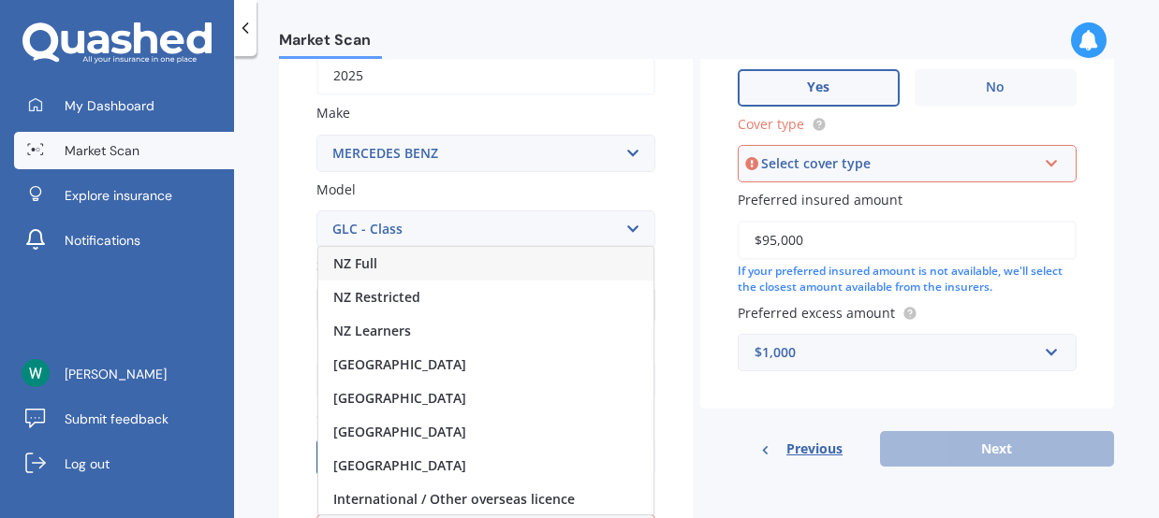
click at [498, 258] on div "NZ Full" at bounding box center [485, 264] width 335 height 34
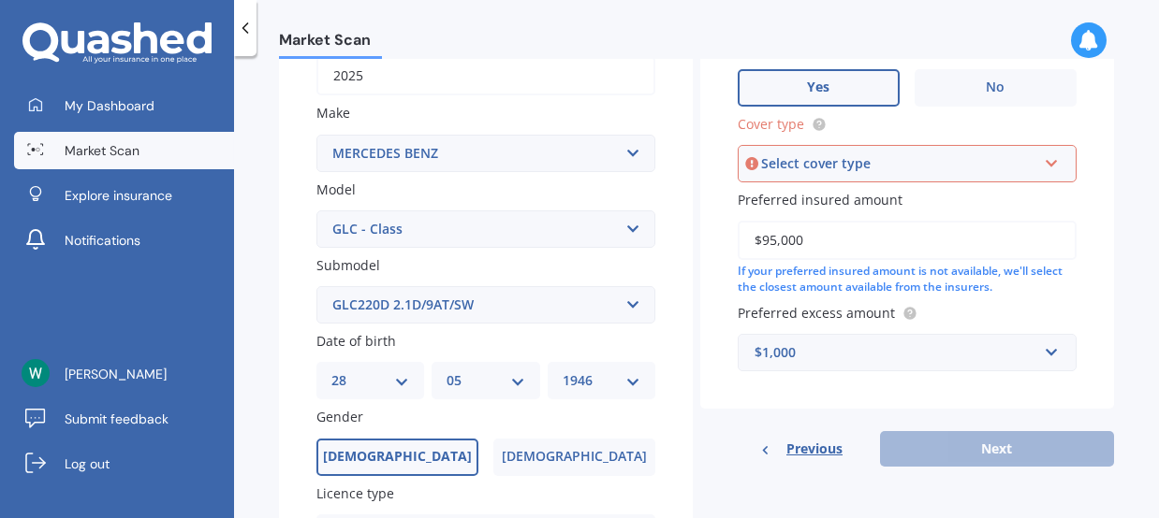
click at [984, 447] on div "Previous Next" at bounding box center [907, 449] width 414 height 36
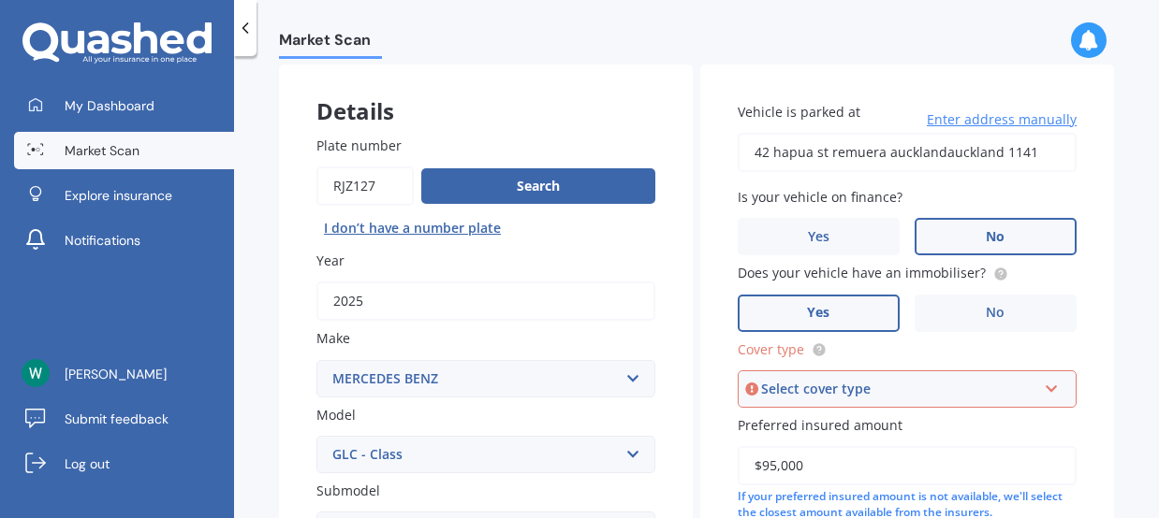
scroll to position [62, 0]
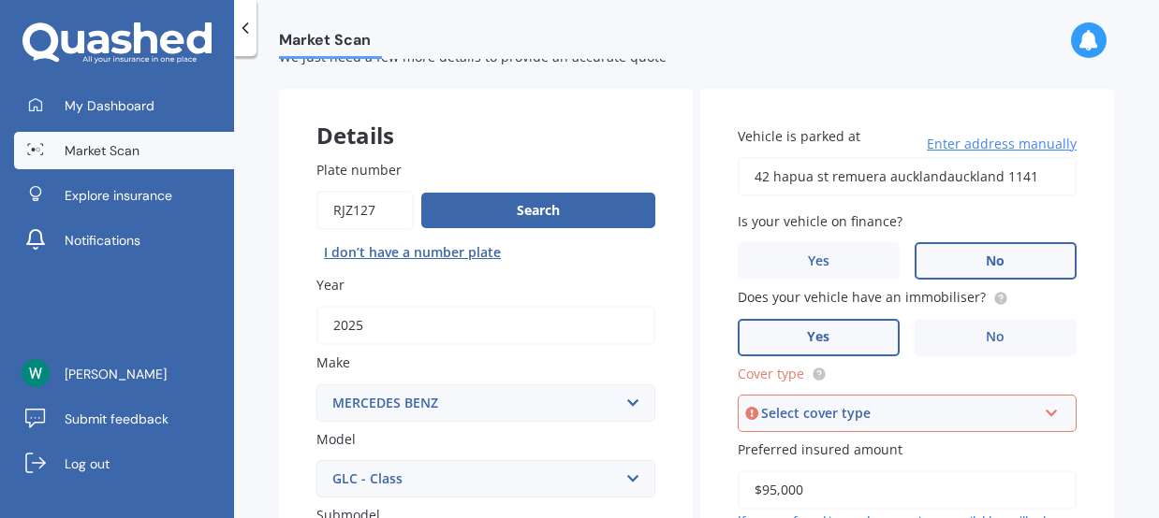
click at [919, 410] on div "Select cover type" at bounding box center [898, 413] width 275 height 21
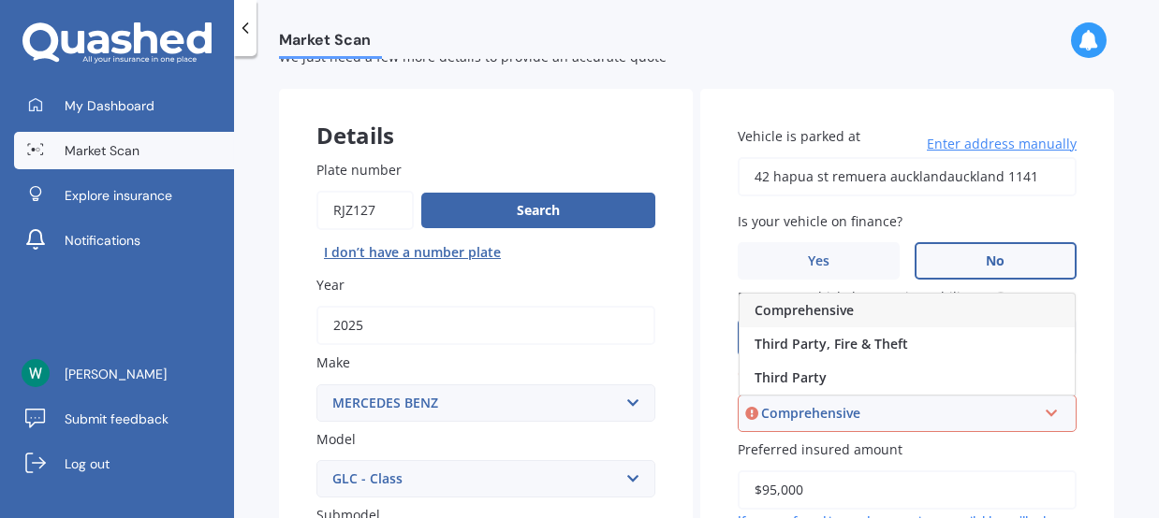
click at [911, 300] on div "Comprehensive" at bounding box center [906, 311] width 335 height 34
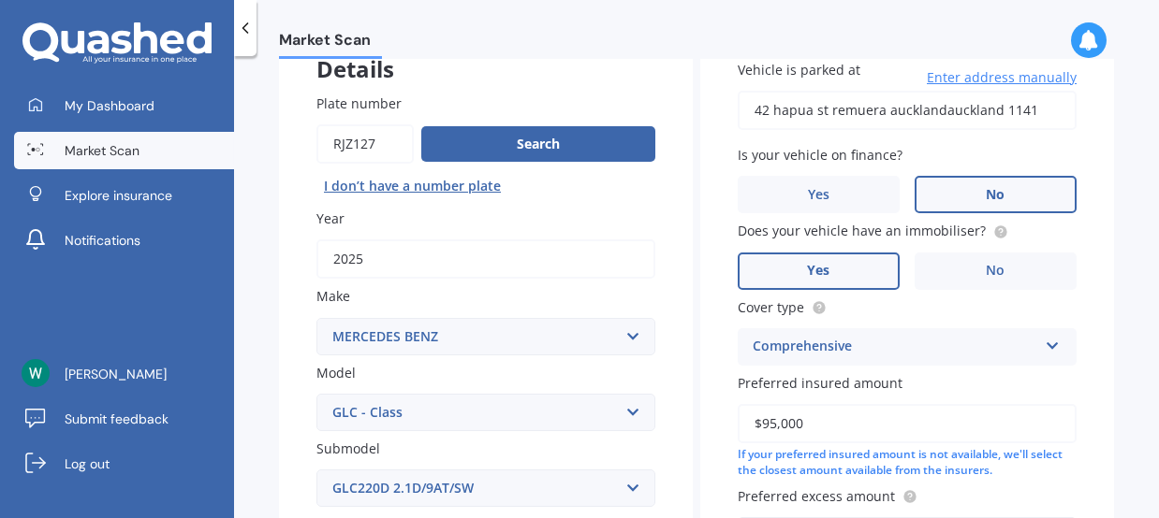
scroll to position [270, 0]
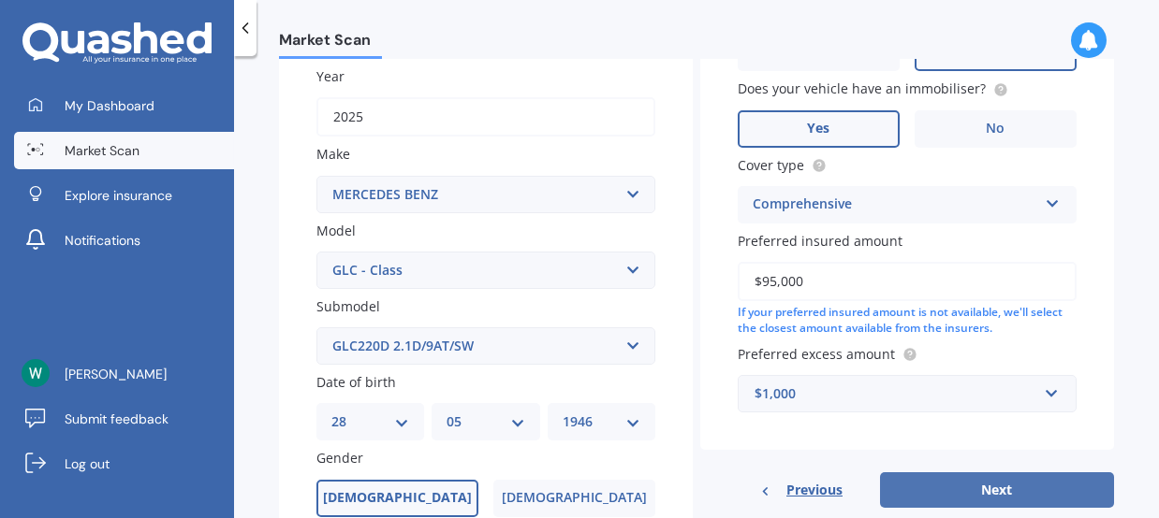
click at [988, 488] on button "Next" at bounding box center [997, 491] width 234 height 36
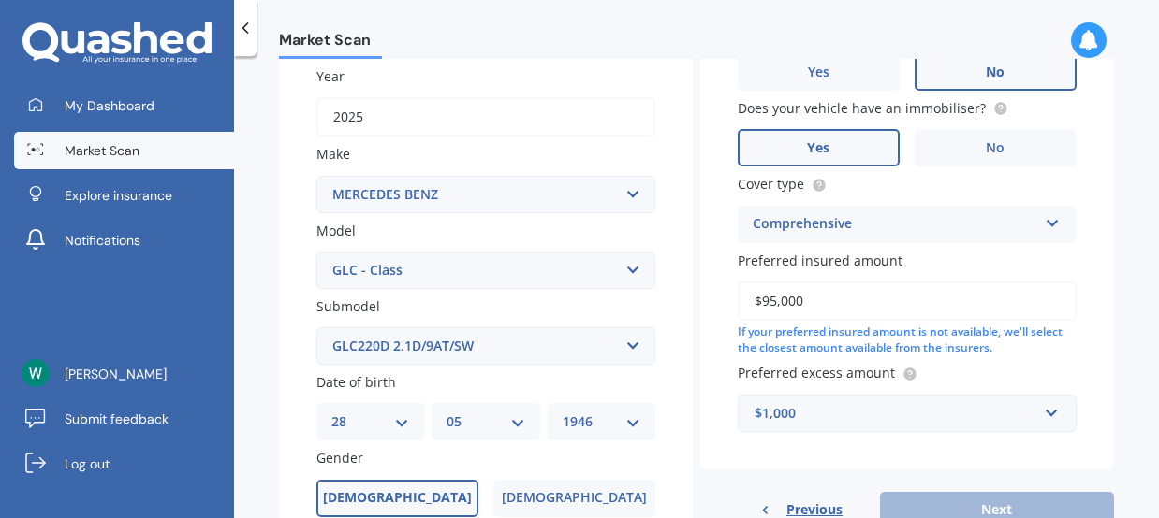
scroll to position [127, 0]
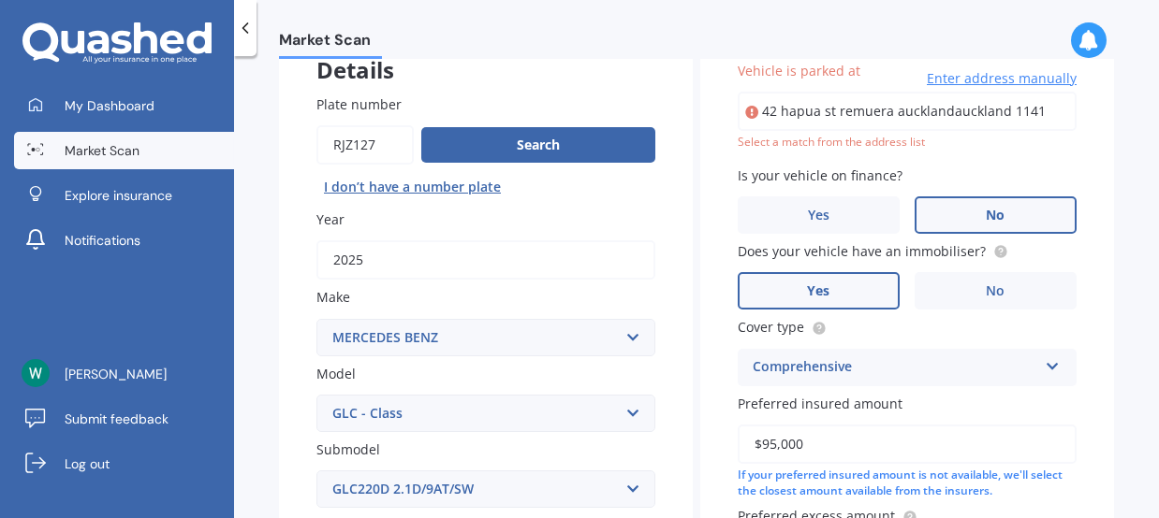
click at [976, 109] on input "42 hapua st remuera aucklandauckland 1141" at bounding box center [906, 111] width 339 height 39
click at [916, 113] on input "[STREET_ADDRESS]" at bounding box center [906, 111] width 339 height 39
click at [911, 113] on input "42 hapua st remuera aucklandauckland 1141" at bounding box center [906, 111] width 339 height 39
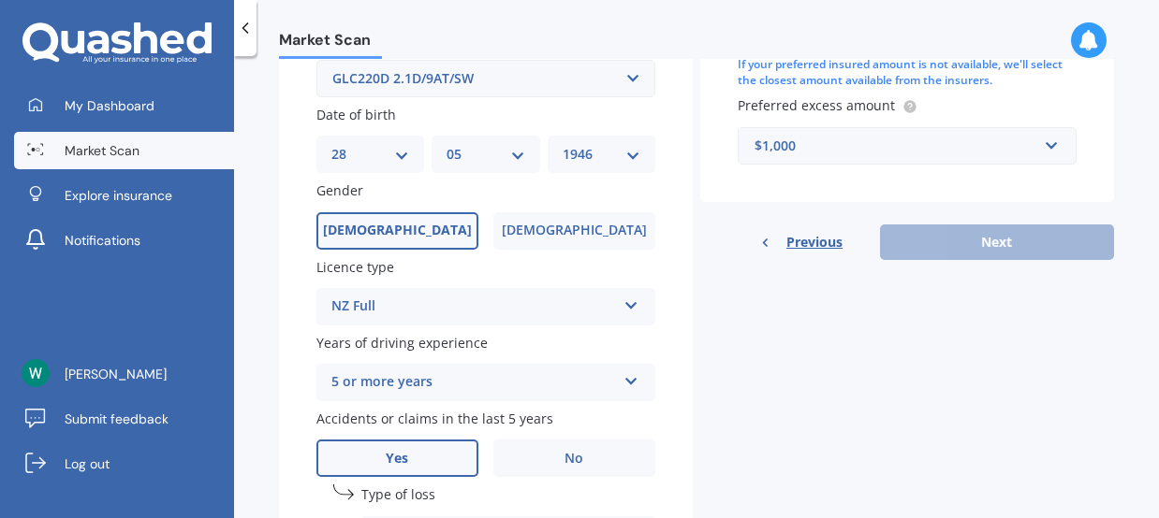
scroll to position [543, 0]
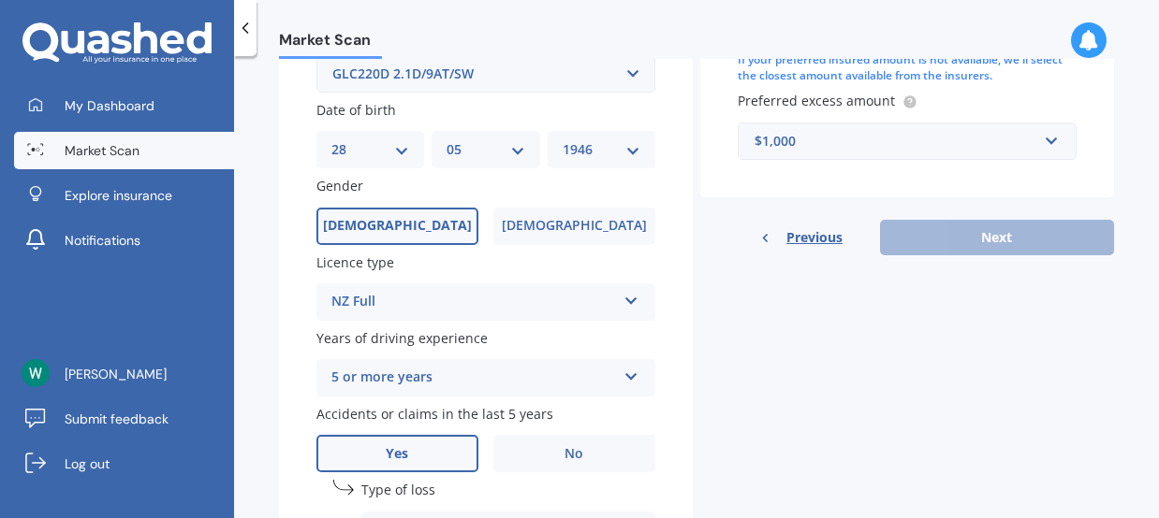
click at [974, 233] on div "Previous Next" at bounding box center [907, 238] width 414 height 36
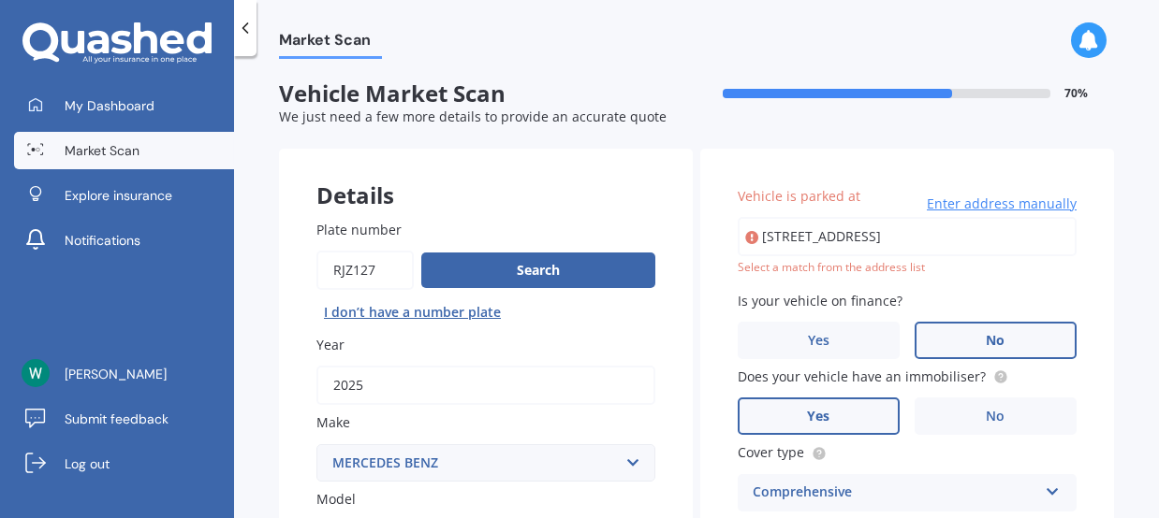
scroll to position [0, 0]
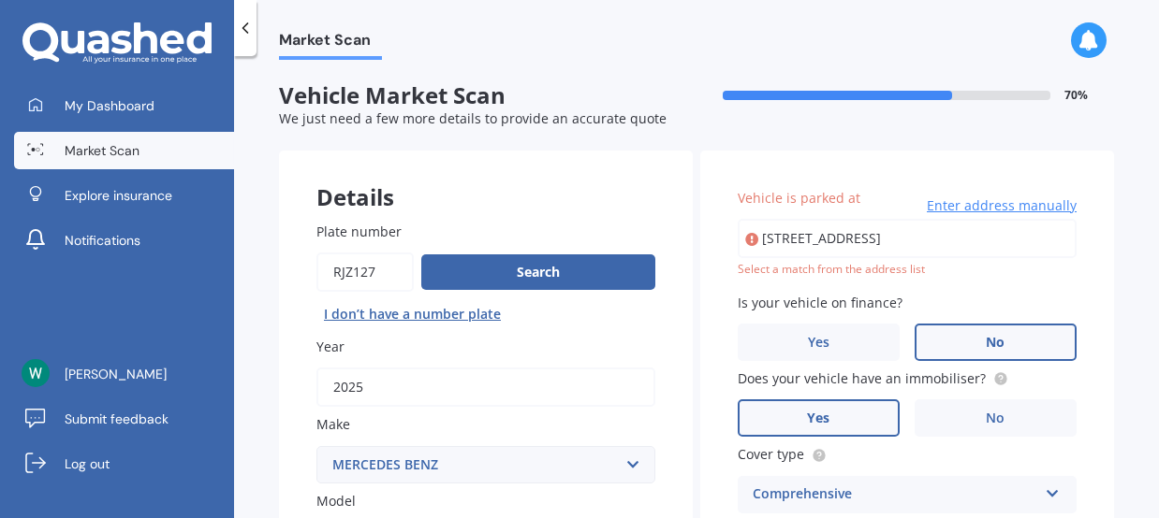
click at [967, 203] on span "Enter address manually" at bounding box center [1002, 206] width 150 height 19
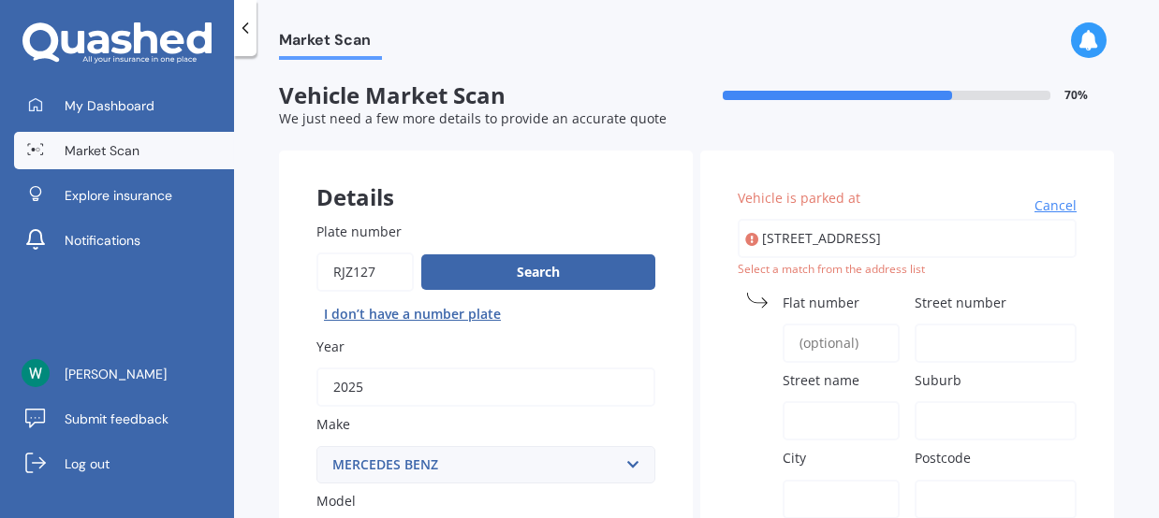
drag, startPoint x: 1015, startPoint y: 237, endPoint x: 744, endPoint y: 236, distance: 270.5
click at [744, 236] on div "[STREET_ADDRESS]" at bounding box center [906, 238] width 339 height 39
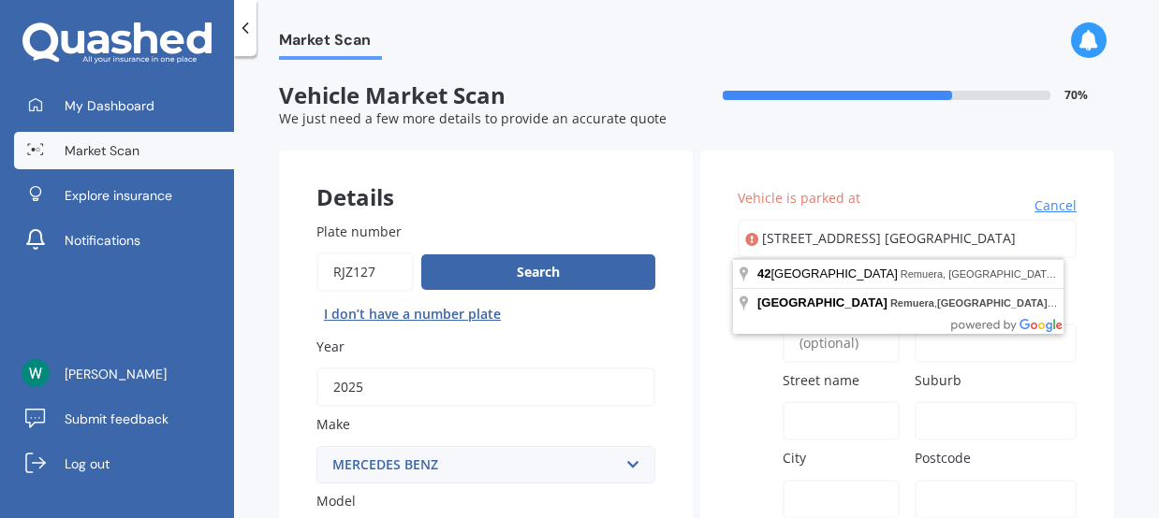
click at [1047, 236] on input "[STREET_ADDRESS] [GEOGRAPHIC_DATA]" at bounding box center [906, 238] width 339 height 39
type input "[STREET_ADDRESS] [GEOGRAPHIC_DATA]"
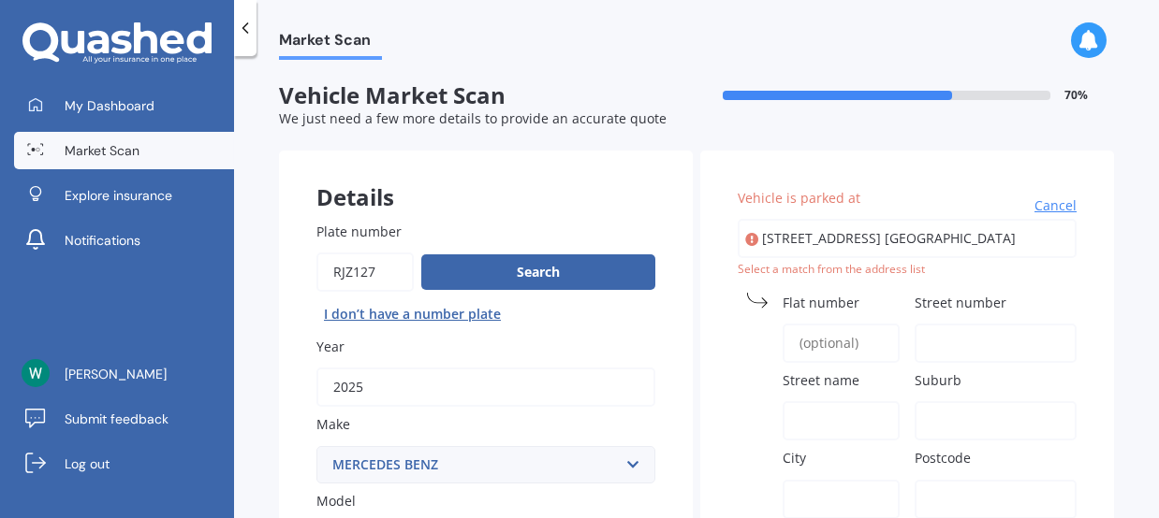
click at [867, 191] on label "Vehicle is parked at" at bounding box center [902, 198] width 331 height 20
click at [867, 219] on input "[STREET_ADDRESS] [GEOGRAPHIC_DATA]" at bounding box center [906, 238] width 339 height 39
click at [939, 264] on div "Select a match from the address list" at bounding box center [906, 270] width 339 height 16
click at [966, 340] on input "Street number" at bounding box center [995, 343] width 162 height 39
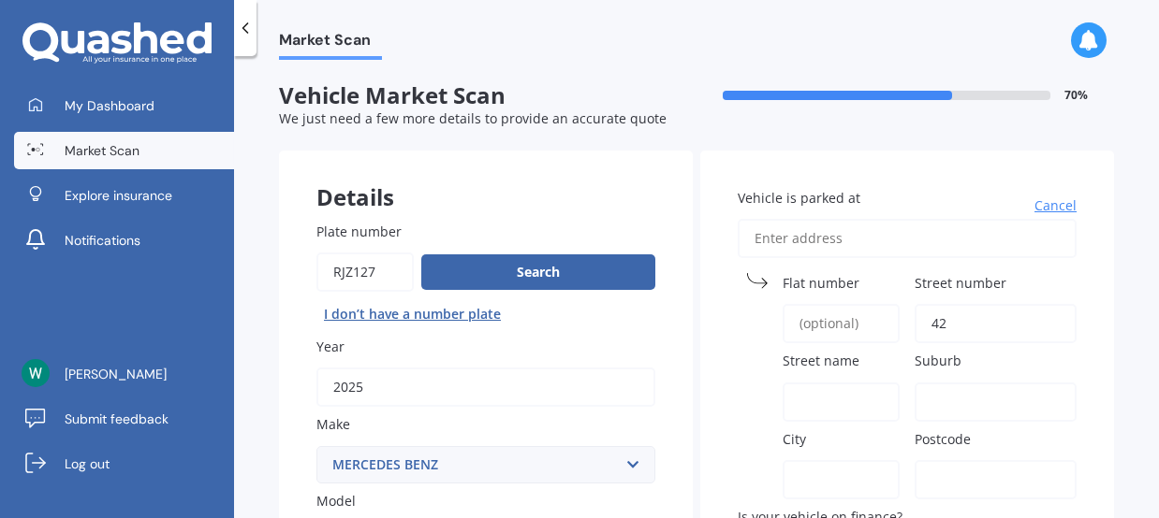
type input "42"
click at [846, 403] on input "Street name" at bounding box center [840, 402] width 117 height 39
type input "[GEOGRAPHIC_DATA]"
type input "[STREET_ADDRESS]"
type input "[GEOGRAPHIC_DATA]"
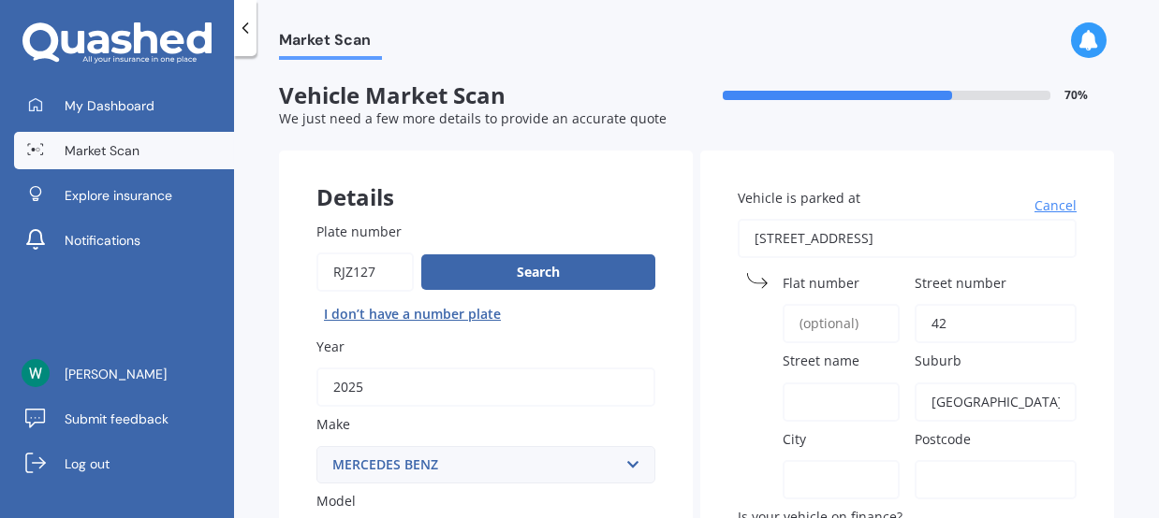
type input "[GEOGRAPHIC_DATA]"
type input "1050"
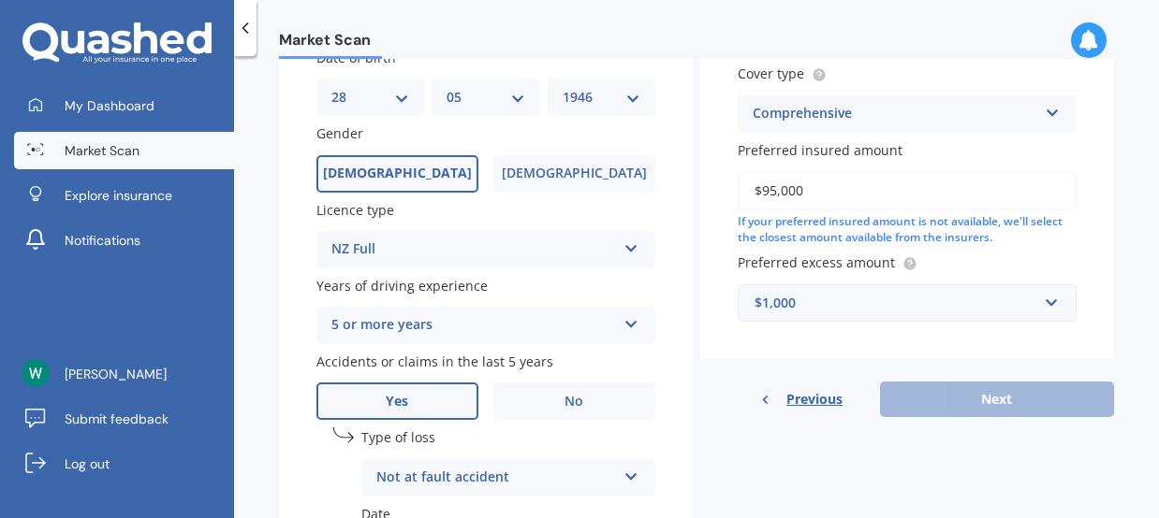
scroll to position [623, 0]
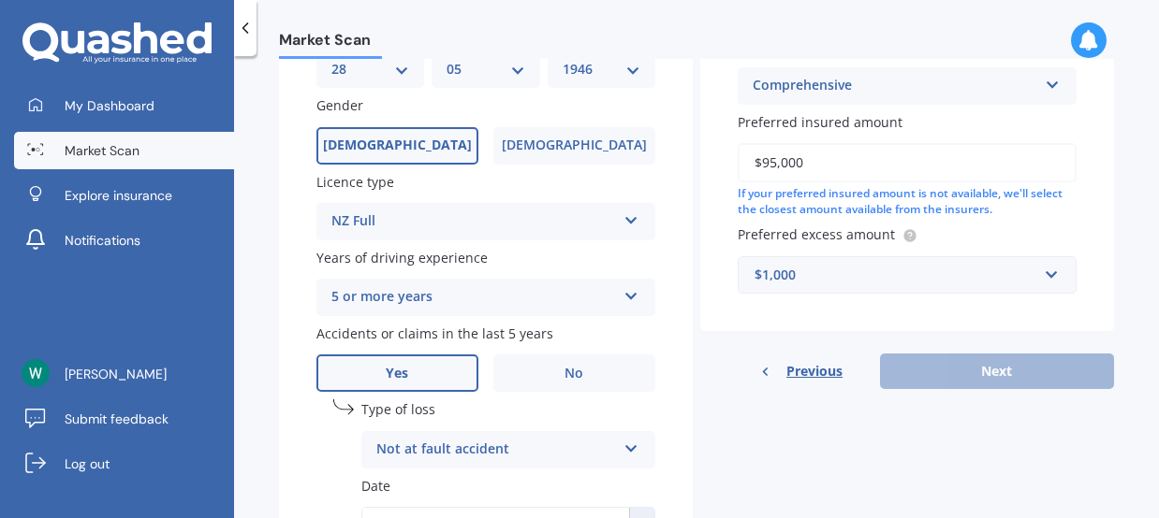
click at [981, 370] on div "Previous Next" at bounding box center [907, 372] width 414 height 36
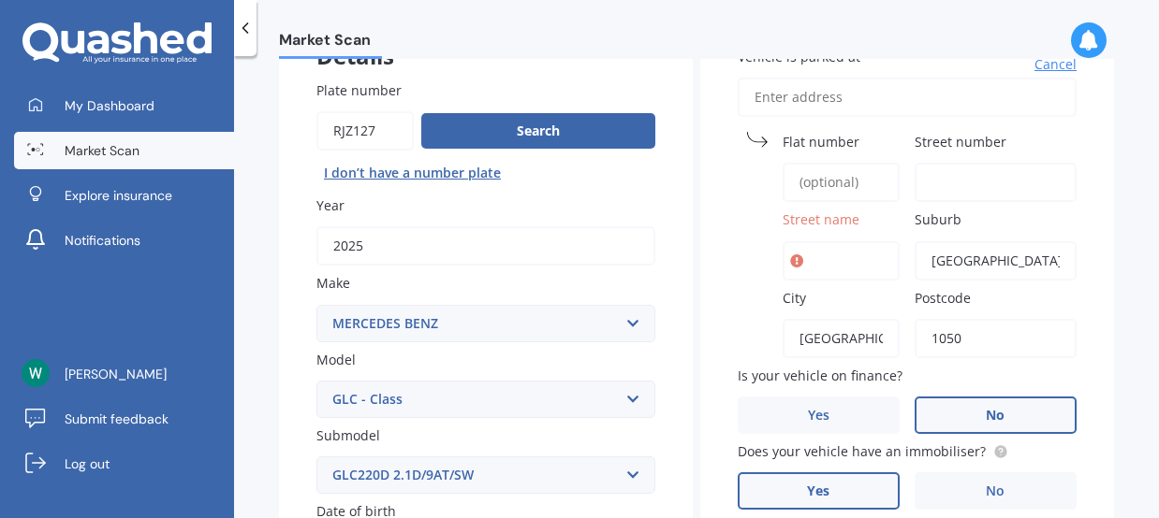
scroll to position [103, 0]
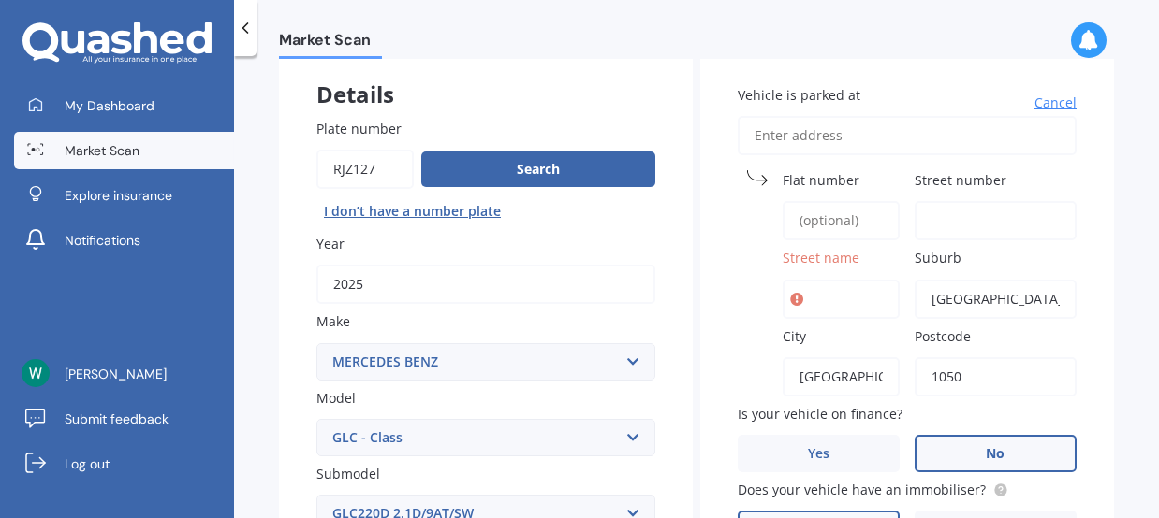
click at [825, 301] on input "Street name" at bounding box center [840, 299] width 117 height 39
type input "[GEOGRAPHIC_DATA]"
type input "[STREET_ADDRESS]"
type input "42"
type input "hapua"
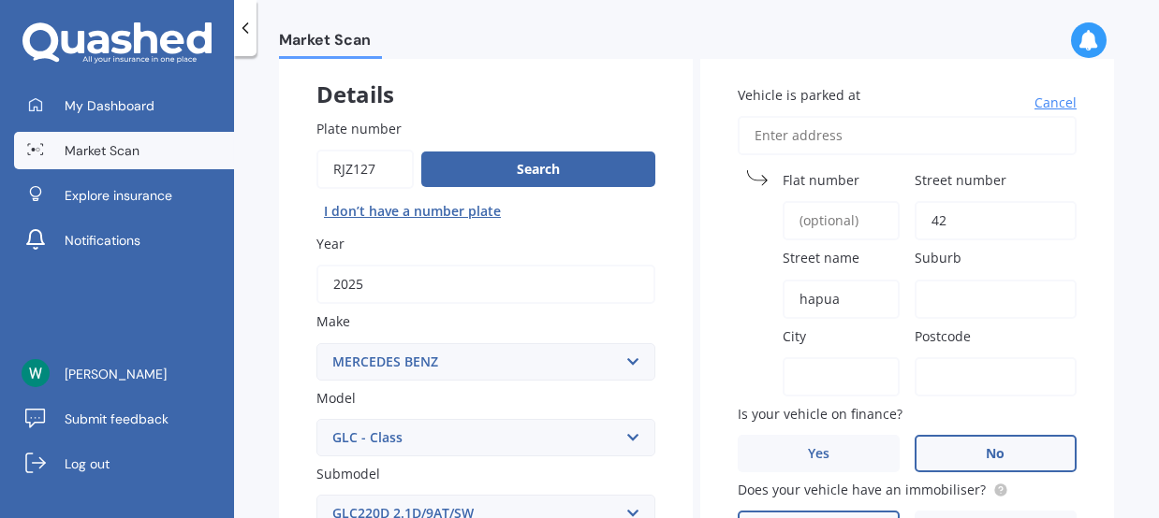
click at [933, 296] on input "Suburb" at bounding box center [995, 299] width 162 height 39
type input "remuera"
click at [856, 333] on label "City" at bounding box center [836, 337] width 109 height 20
click at [856, 358] on input "City" at bounding box center [840, 377] width 117 height 39
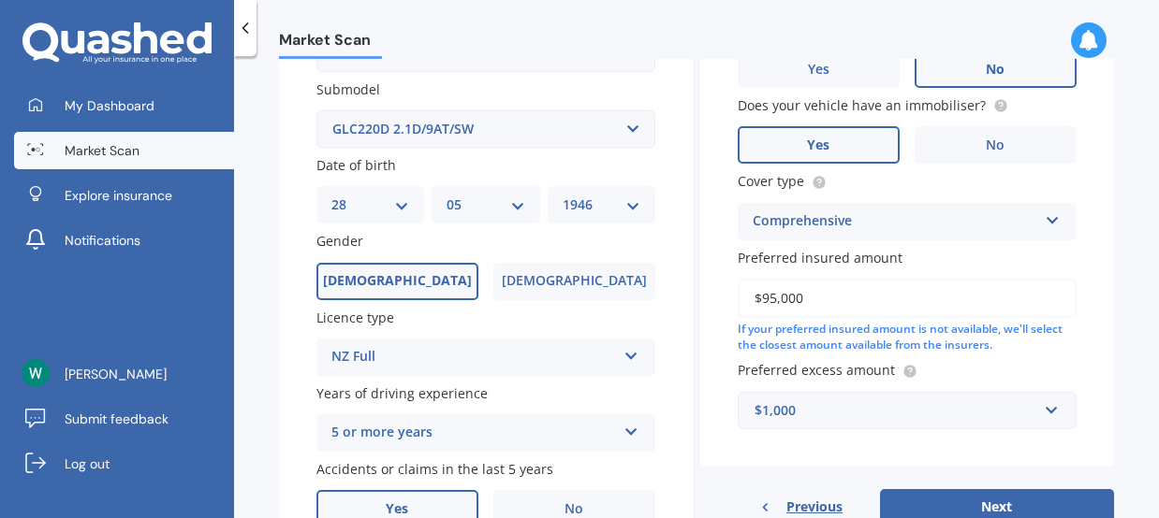
scroll to position [727, 0]
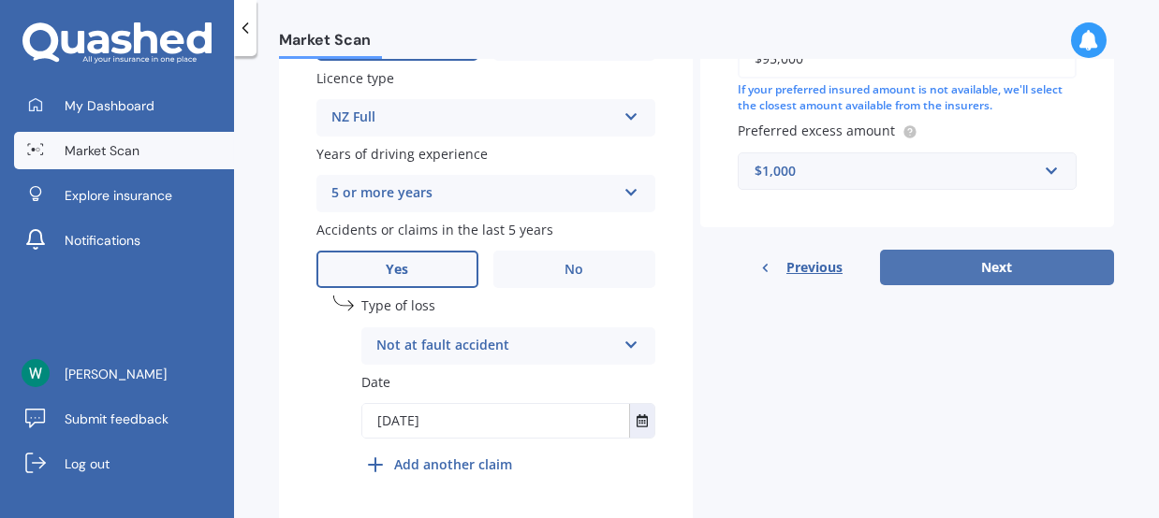
type input "[GEOGRAPHIC_DATA]"
click at [1039, 267] on button "Next" at bounding box center [997, 268] width 234 height 36
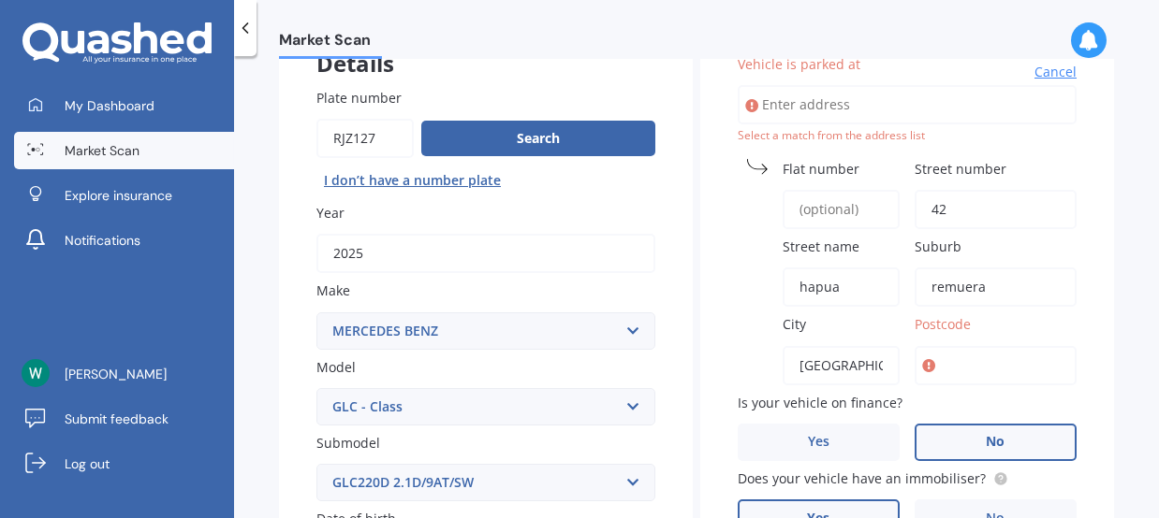
scroll to position [127, 0]
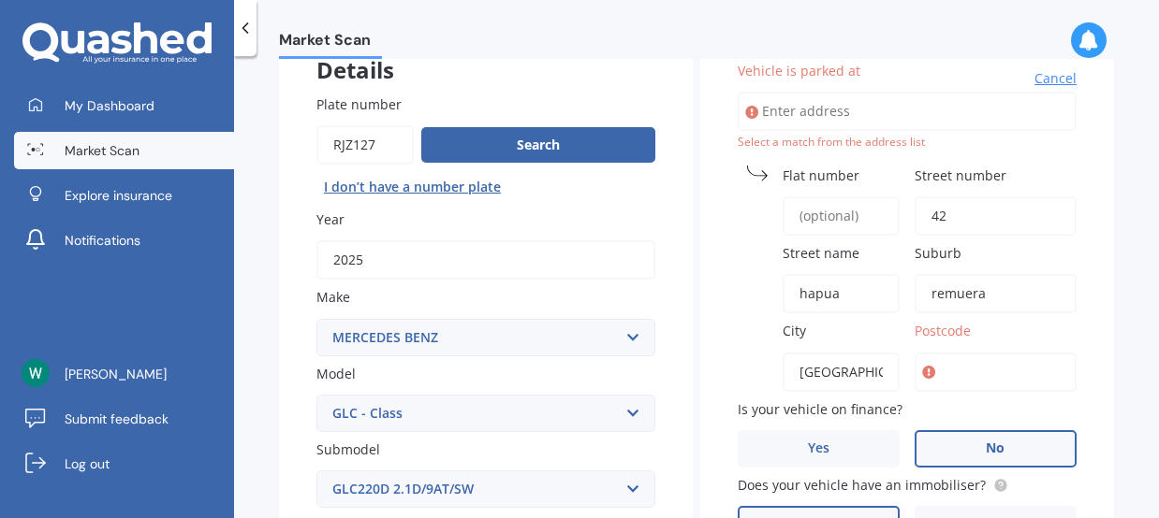
click at [882, 109] on input "Vehicle is parked at" at bounding box center [906, 111] width 339 height 39
type input "42 hapua st remuera [GEOGRAPHIC_DATA]"
type input "1141"
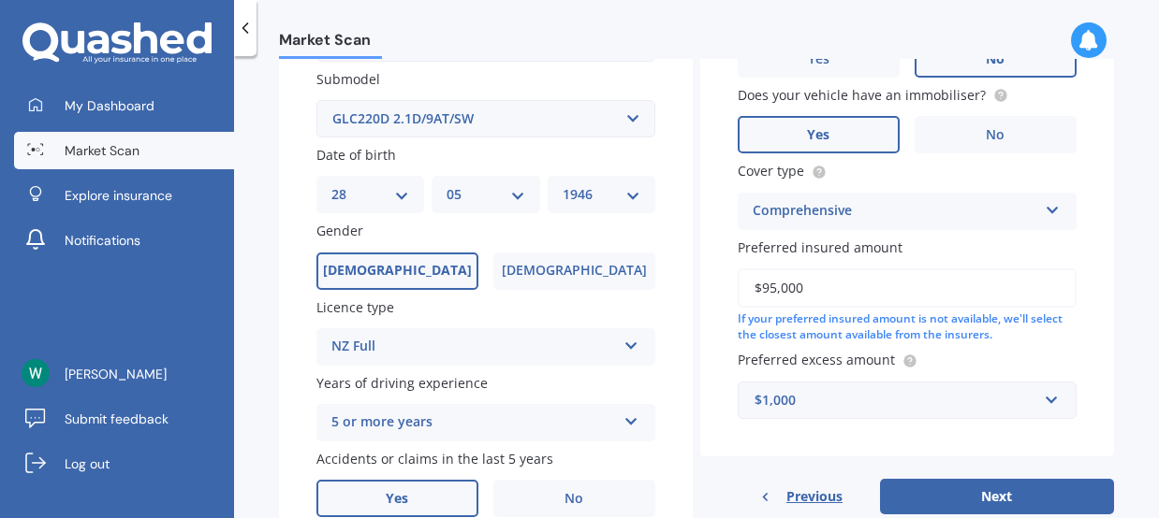
scroll to position [752, 0]
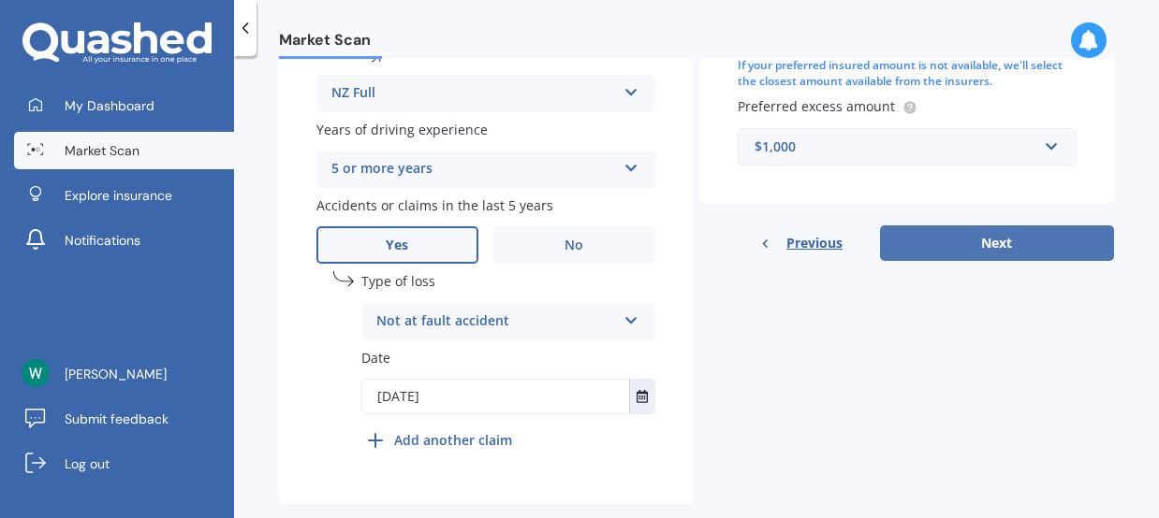
click at [984, 240] on button "Next" at bounding box center [997, 244] width 234 height 36
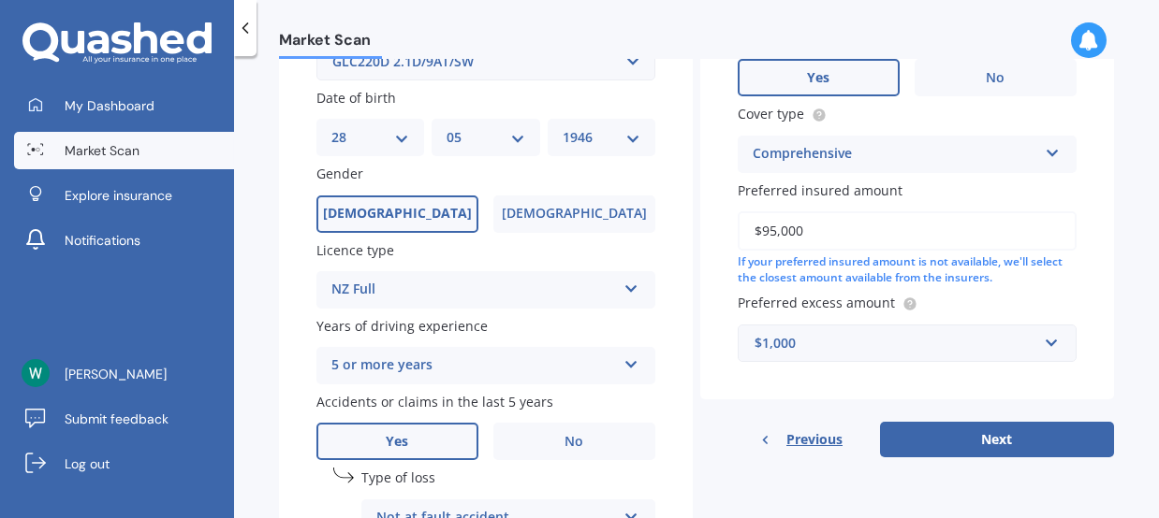
scroll to position [557, 0]
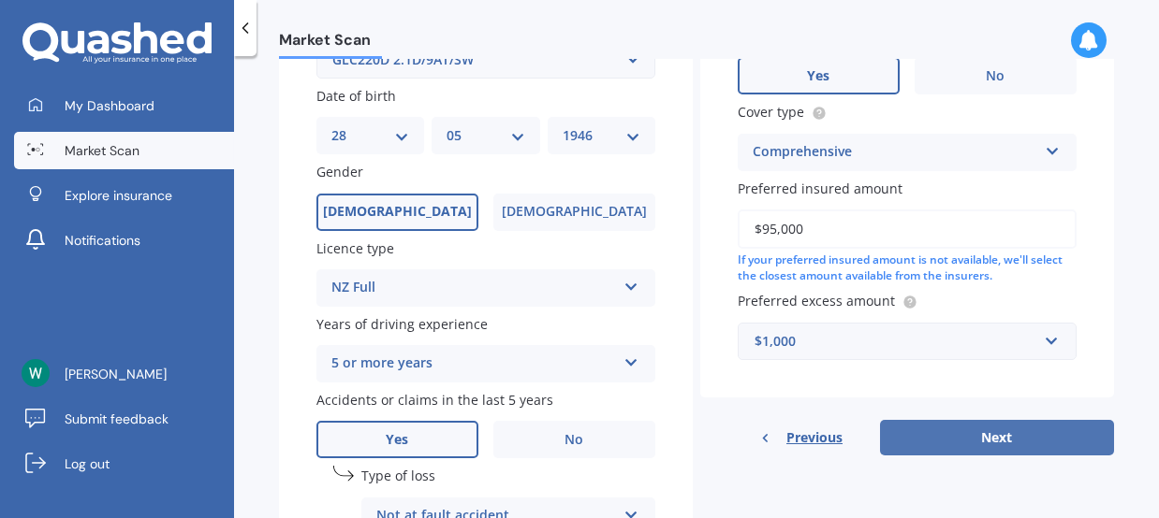
type input "42"
click at [987, 431] on button "Next" at bounding box center [997, 438] width 234 height 36
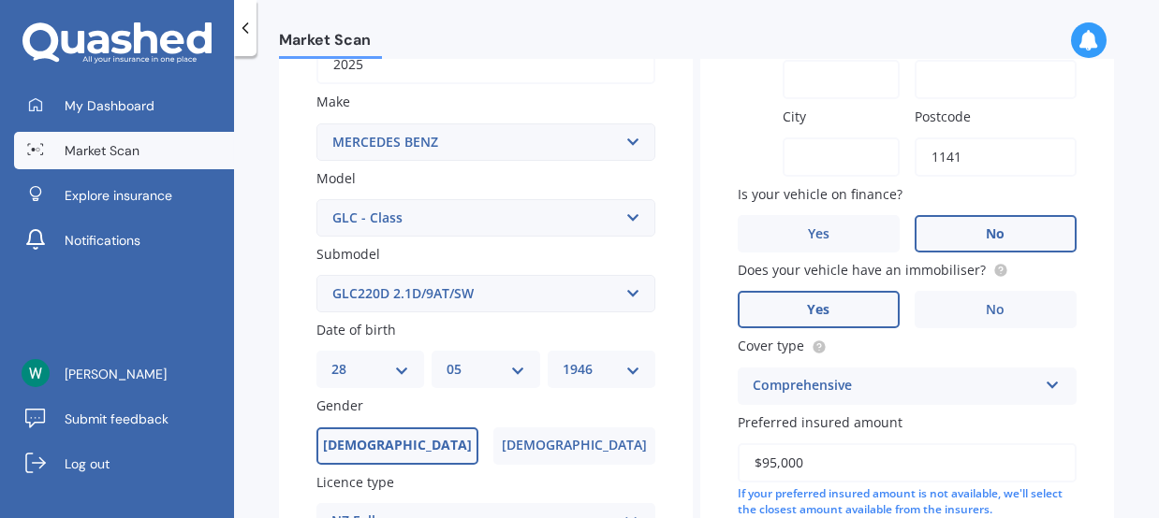
click at [809, 83] on input "Street name" at bounding box center [840, 79] width 117 height 39
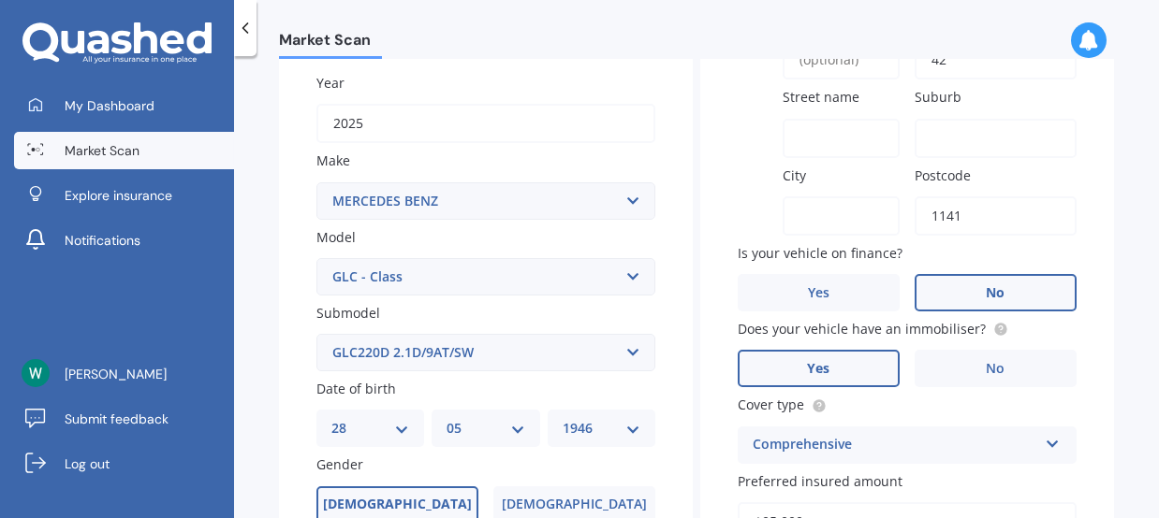
scroll to position [10, 0]
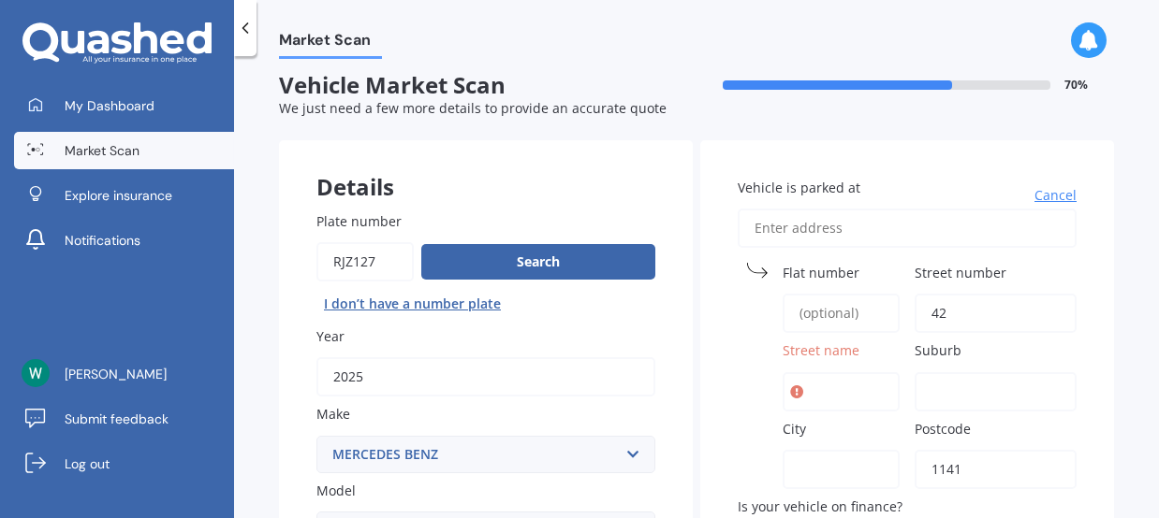
click at [871, 348] on label "Street name" at bounding box center [836, 351] width 109 height 20
click at [871, 372] on input "Street name" at bounding box center [840, 391] width 117 height 39
type input "hapua"
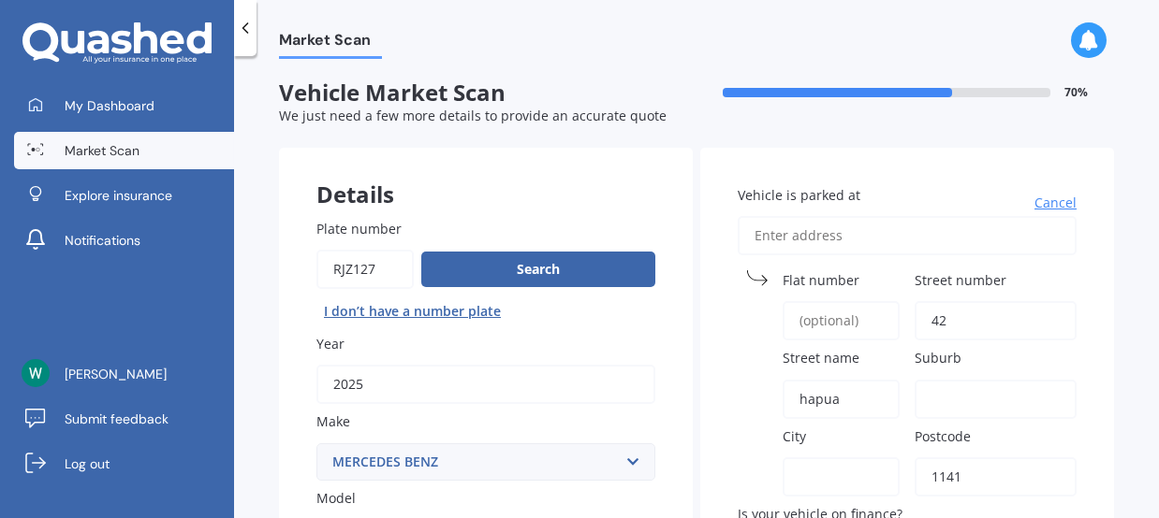
scroll to position [0, 0]
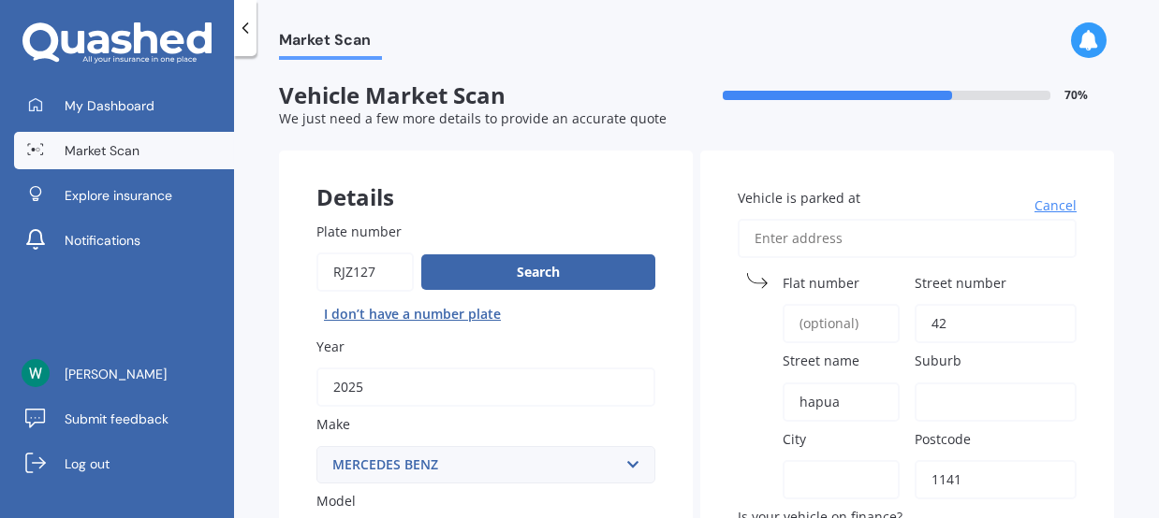
click at [929, 396] on input "Suburb" at bounding box center [995, 402] width 162 height 39
